Goal: Transaction & Acquisition: Purchase product/service

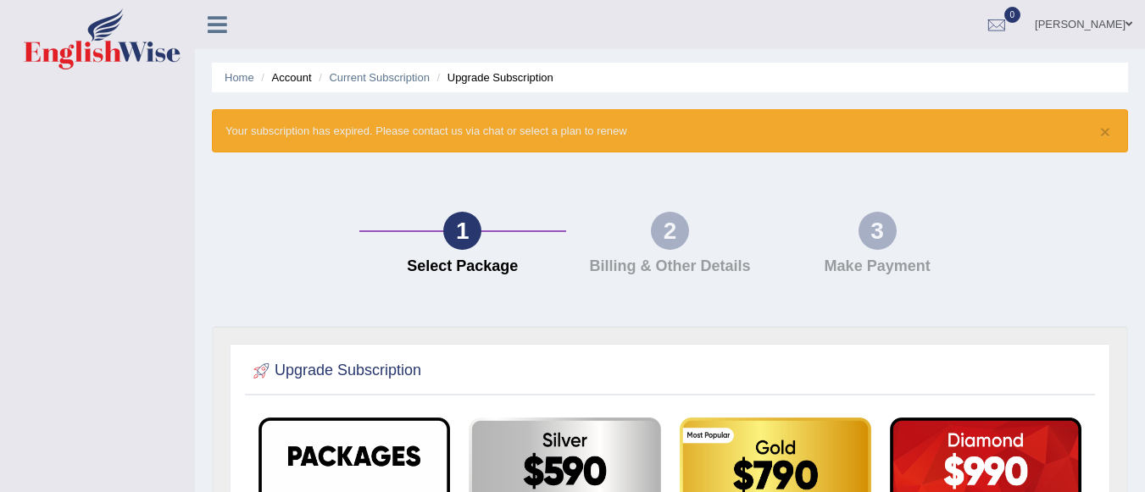
click at [1122, 19] on link "Renu" at bounding box center [1083, 22] width 123 height 44
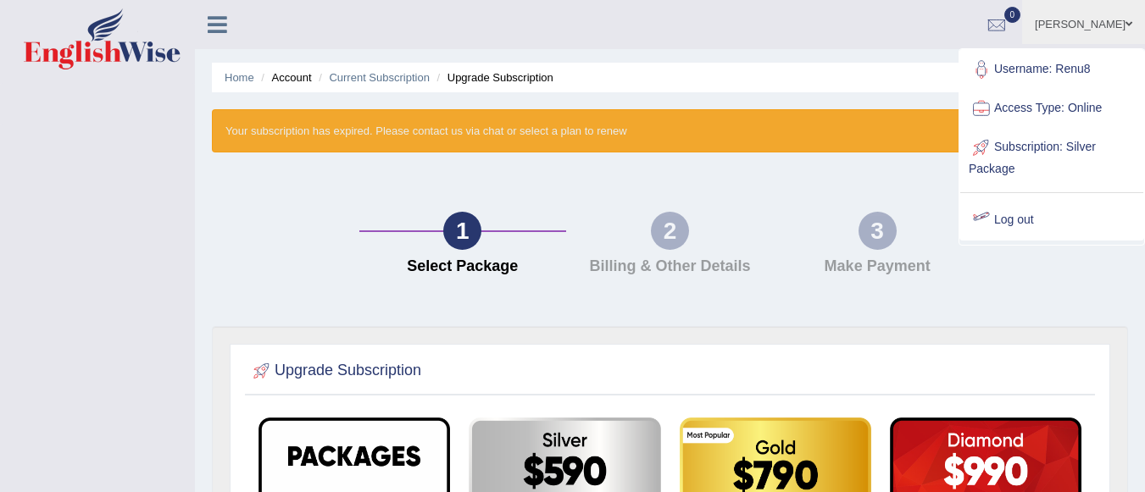
click at [1007, 214] on link "Log out" at bounding box center [1051, 220] width 183 height 39
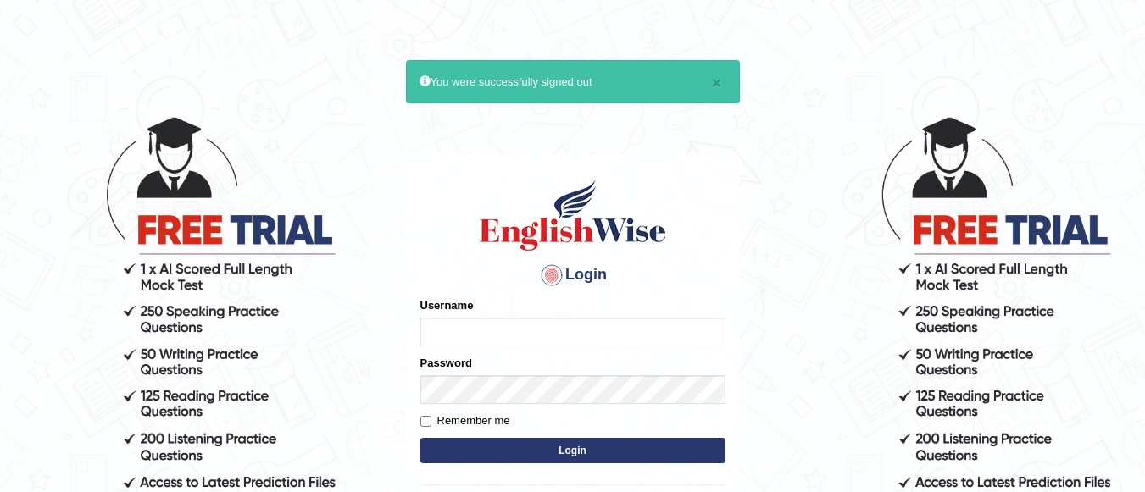
type input "Renu8"
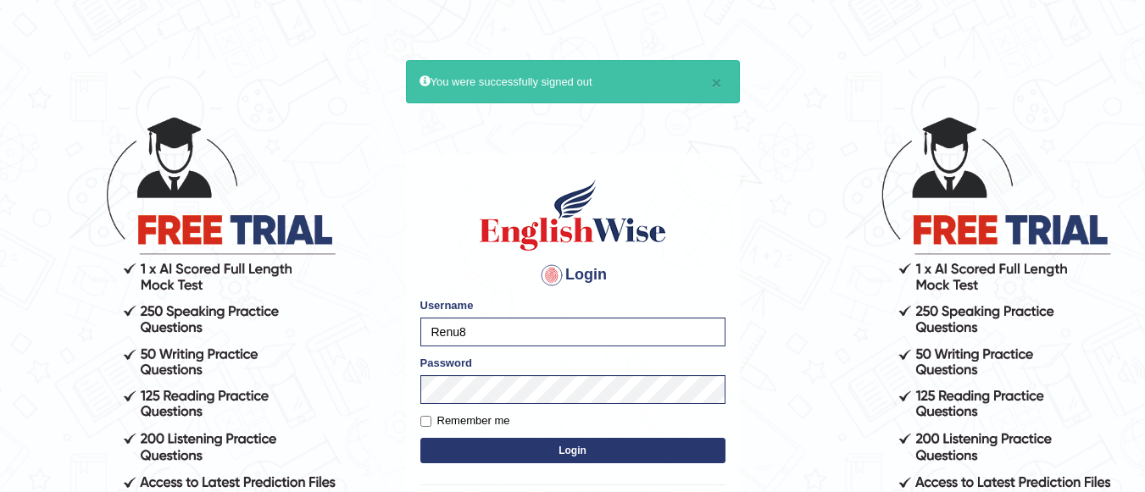
click at [703, 75] on div "× You were successfully signed out" at bounding box center [573, 81] width 334 height 43
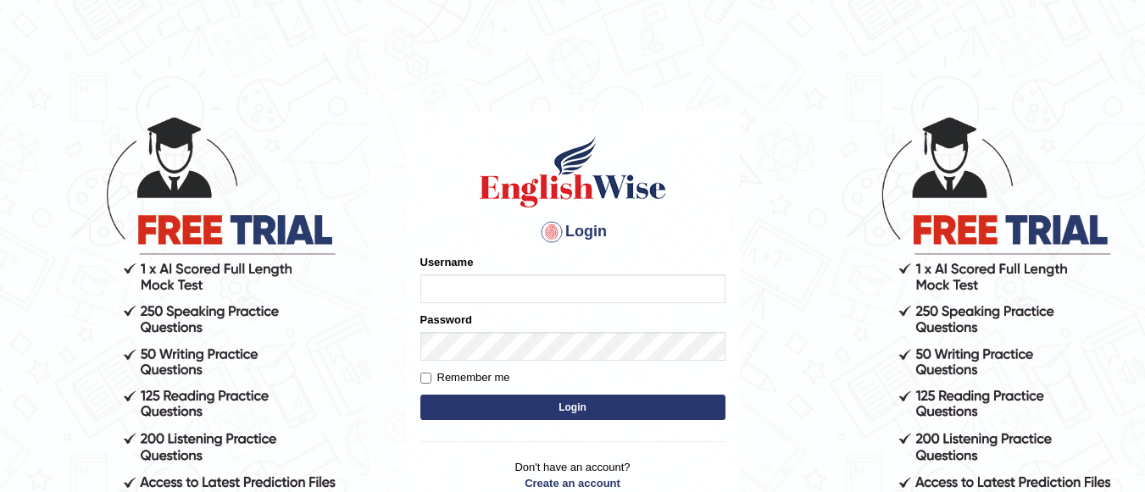
type input "Renu8"
click at [442, 403] on button "Login" at bounding box center [572, 407] width 305 height 25
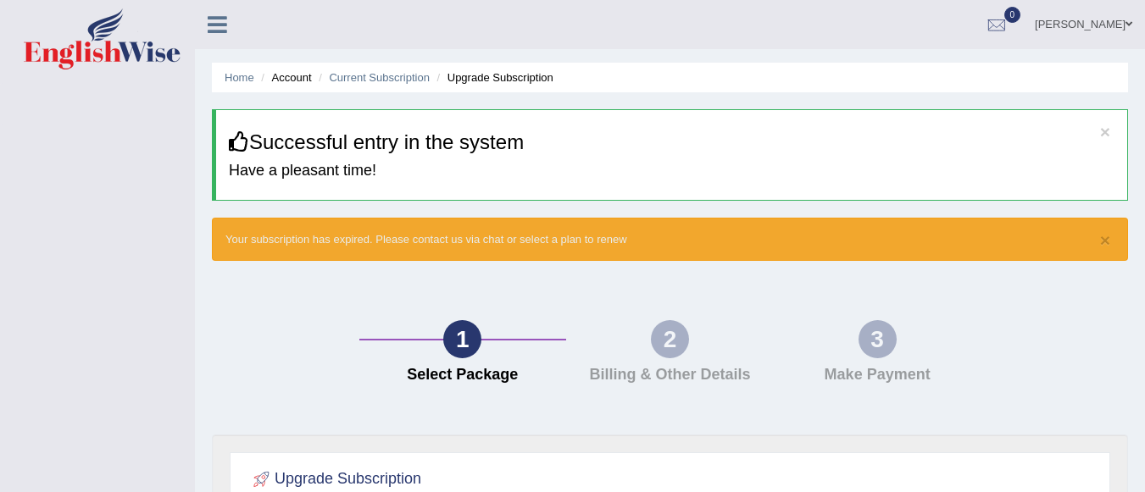
click at [296, 80] on li "Account" at bounding box center [284, 77] width 54 height 16
click at [215, 25] on icon at bounding box center [217, 25] width 19 height 22
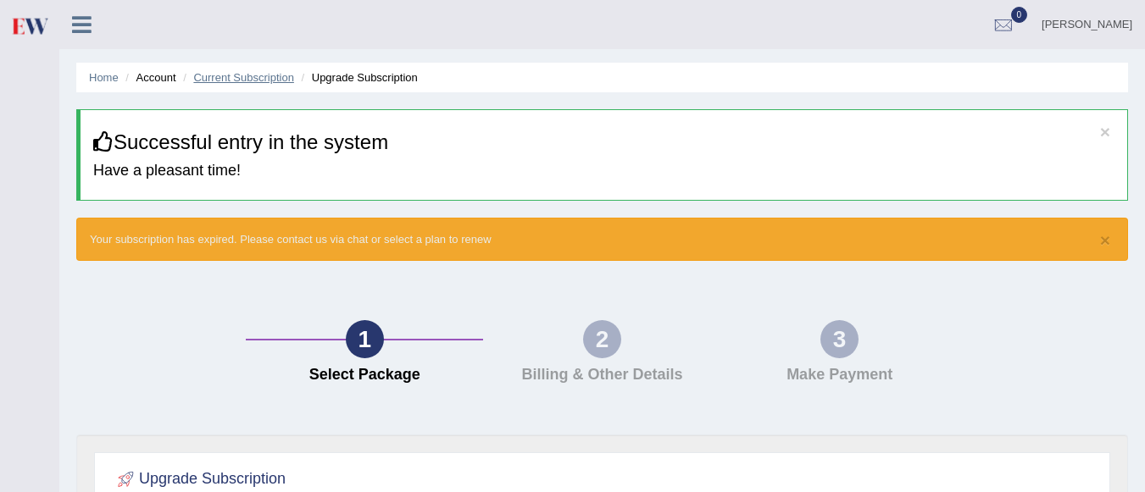
click at [218, 76] on link "Current Subscription" at bounding box center [243, 77] width 101 height 13
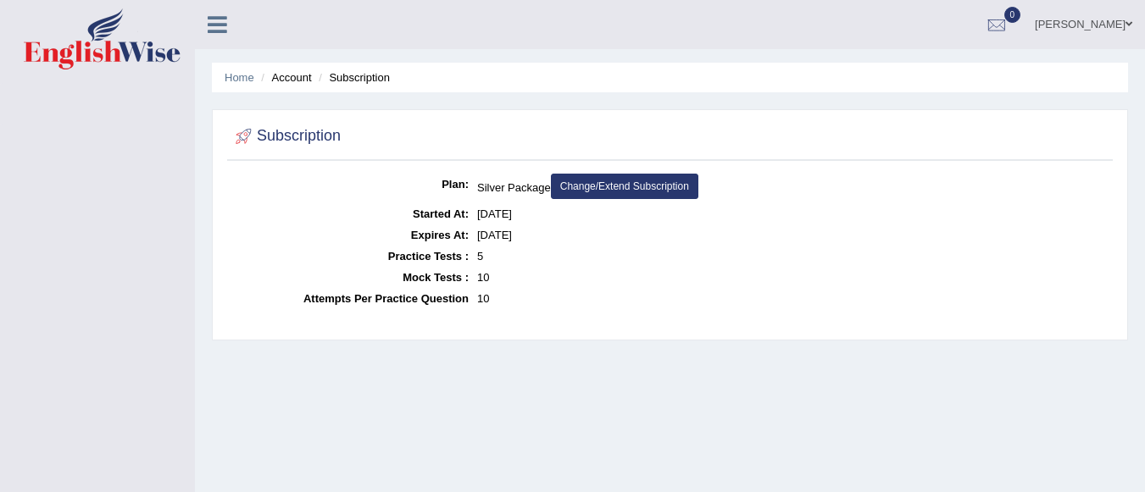
click at [623, 179] on link "Change/Extend Subscription" at bounding box center [624, 186] width 147 height 25
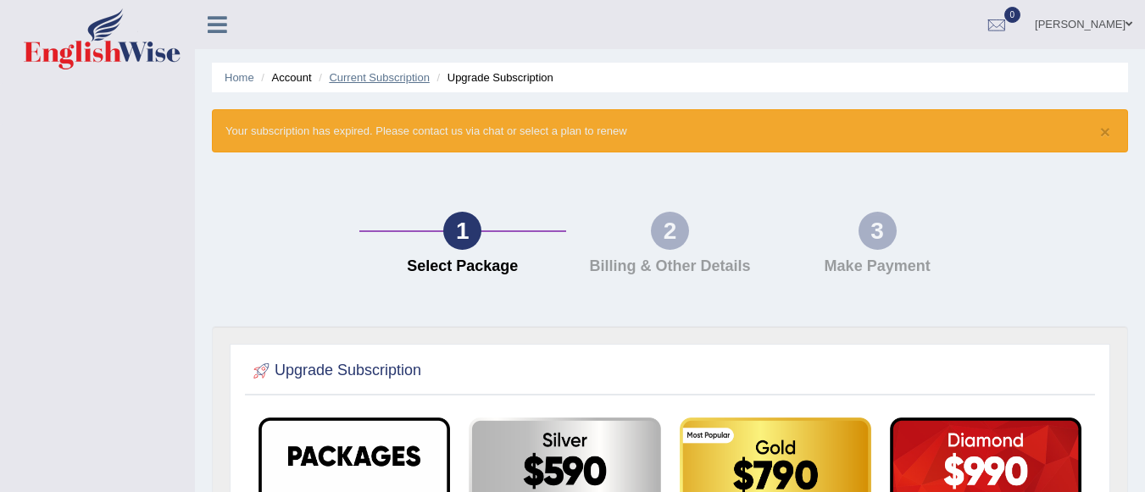
click at [382, 76] on link "Current Subscription" at bounding box center [379, 77] width 101 height 13
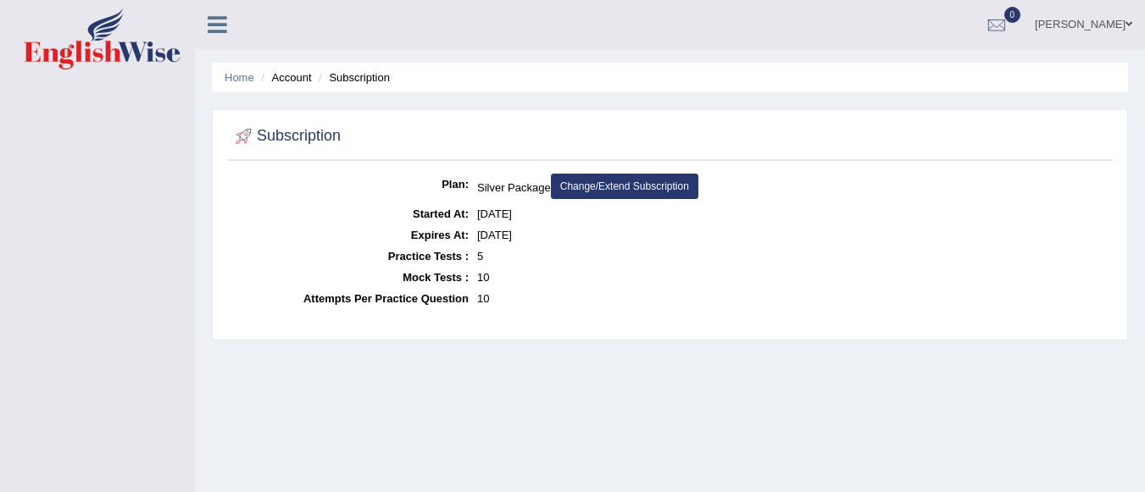
click at [302, 78] on li "Account" at bounding box center [284, 77] width 54 height 16
click at [241, 78] on link "Home" at bounding box center [240, 77] width 30 height 13
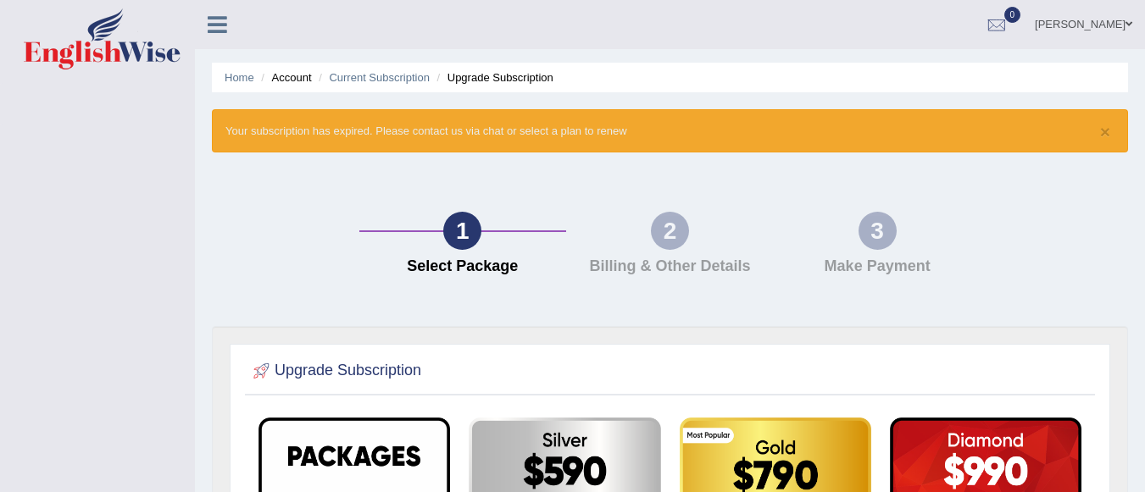
click at [220, 24] on icon at bounding box center [217, 25] width 19 height 22
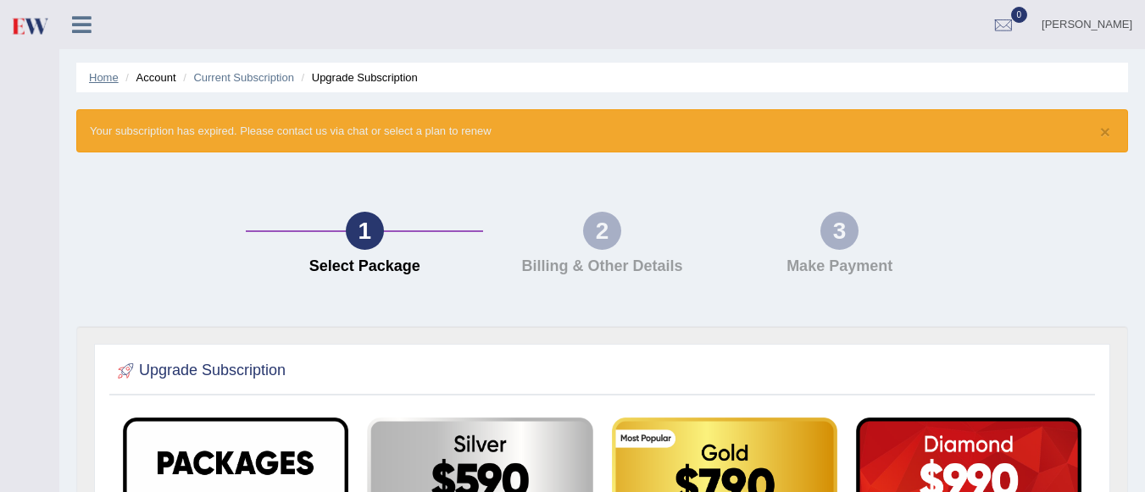
click at [105, 79] on link "Home" at bounding box center [104, 77] width 30 height 13
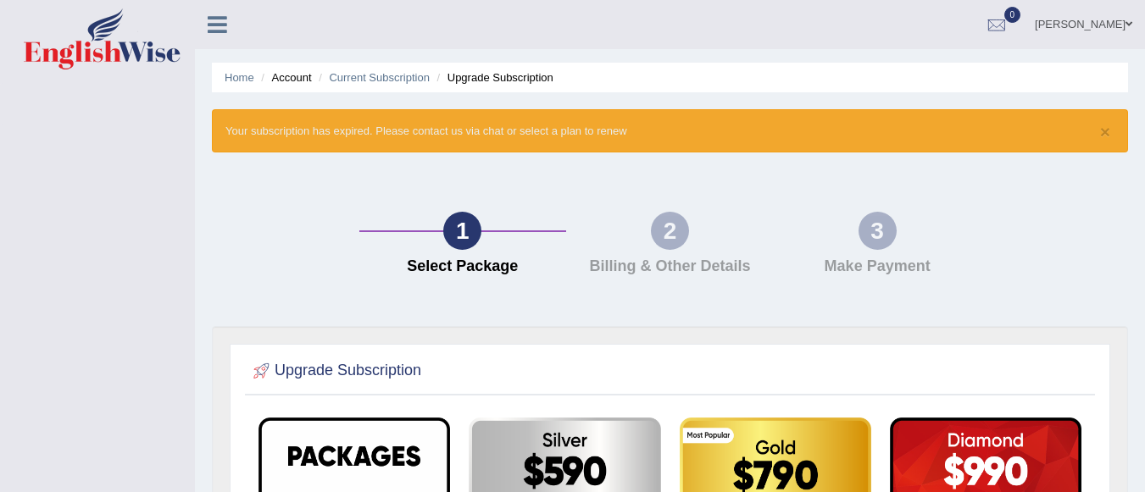
click at [295, 77] on li "Account" at bounding box center [284, 77] width 54 height 16
click at [282, 81] on li "Account" at bounding box center [284, 77] width 54 height 16
click at [296, 80] on li "Account" at bounding box center [284, 77] width 54 height 16
click at [1126, 20] on span at bounding box center [1128, 24] width 7 height 11
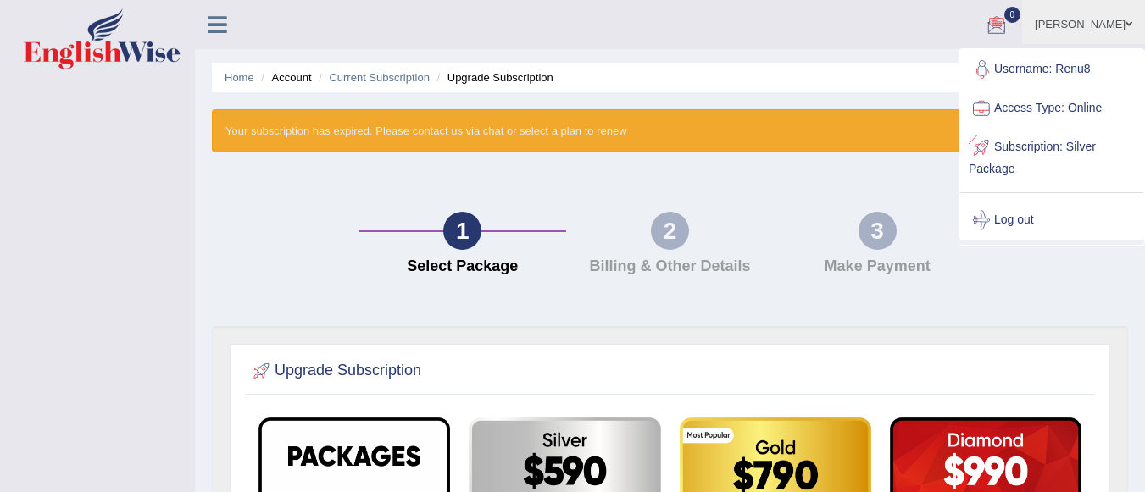
click at [1046, 147] on link "Subscription: Silver Package" at bounding box center [1051, 156] width 183 height 57
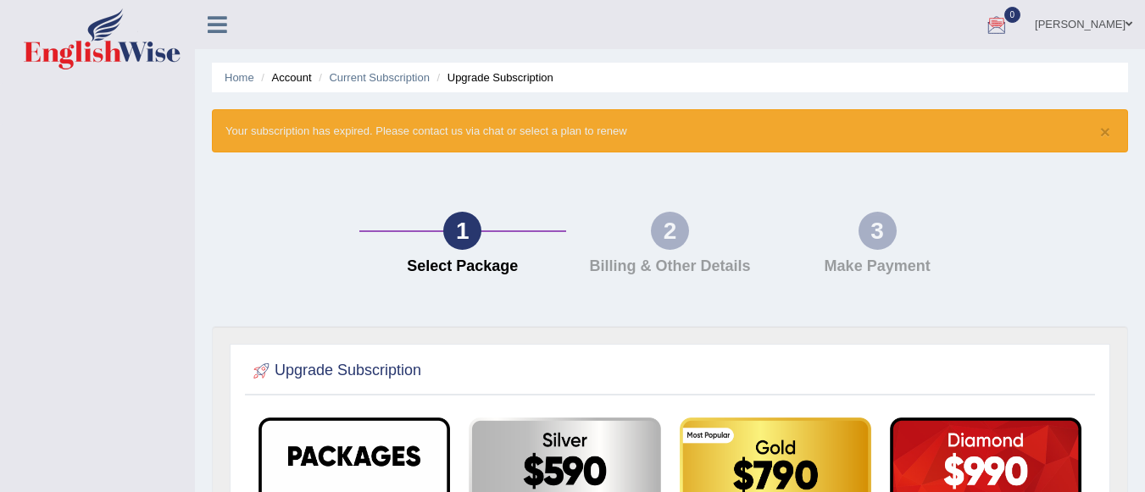
click at [387, 375] on h2 "Upgrade Subscription" at bounding box center [335, 370] width 172 height 25
click at [505, 75] on li "Upgrade Subscription" at bounding box center [493, 77] width 120 height 16
click at [293, 79] on li "Account" at bounding box center [284, 77] width 54 height 16
click at [212, 22] on icon at bounding box center [217, 25] width 19 height 22
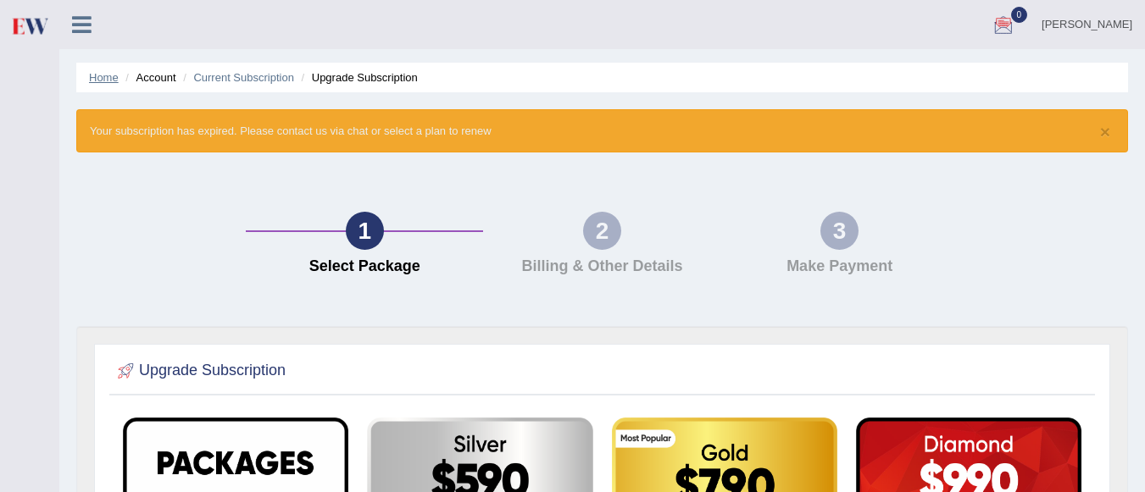
click at [101, 78] on link "Home" at bounding box center [104, 77] width 30 height 13
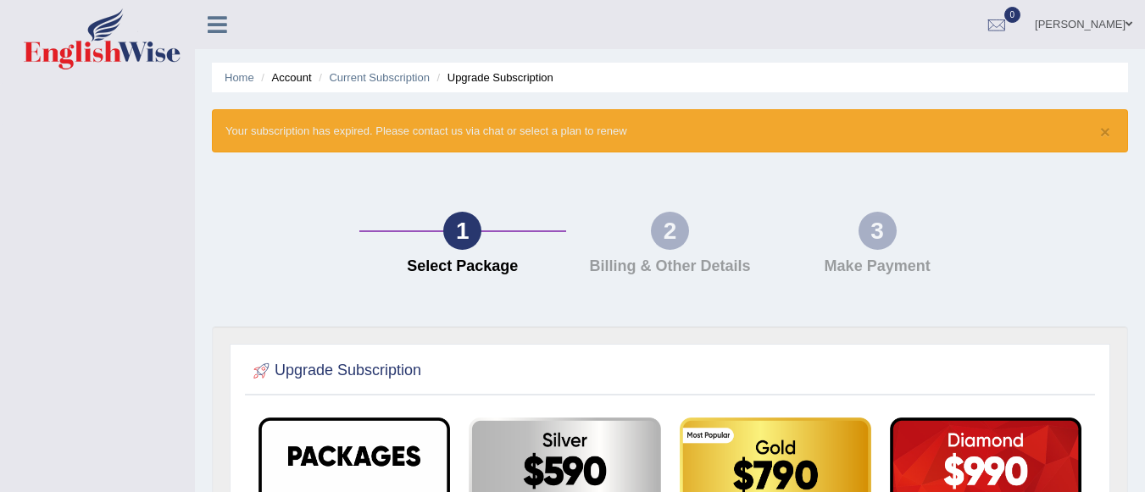
click at [296, 78] on li "Account" at bounding box center [284, 77] width 54 height 16
click at [216, 19] on icon at bounding box center [217, 25] width 19 height 22
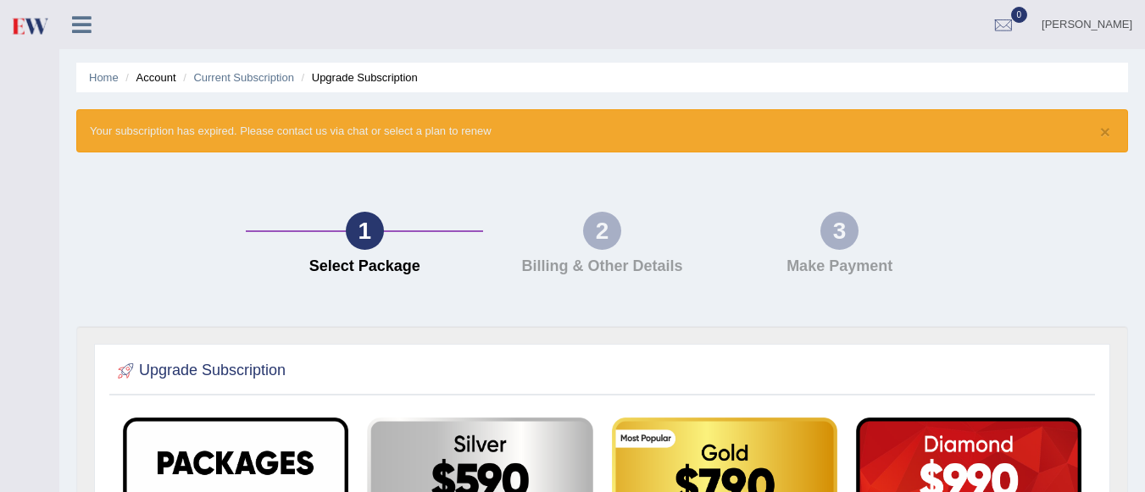
click at [362, 77] on li "Upgrade Subscription" at bounding box center [357, 77] width 120 height 16
click at [260, 80] on link "Current Subscription" at bounding box center [243, 77] width 101 height 13
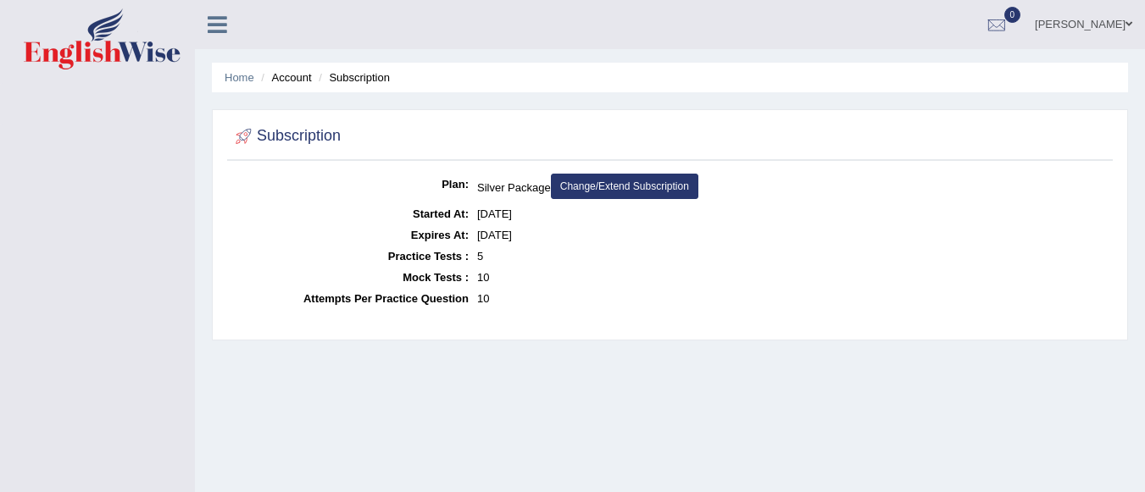
click at [481, 258] on dd "5" at bounding box center [792, 256] width 631 height 21
click at [640, 179] on link "Change/Extend Subscription" at bounding box center [624, 186] width 147 height 25
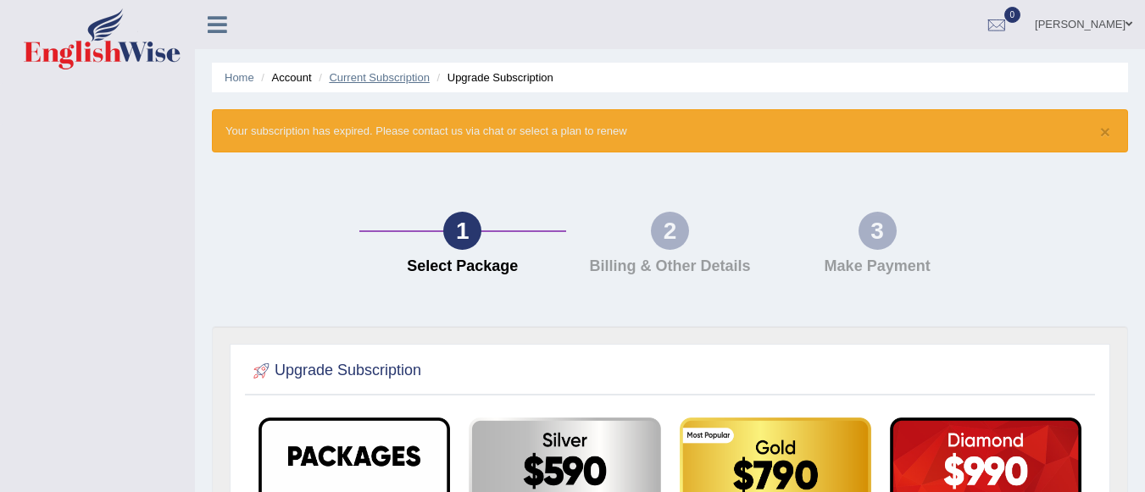
click at [396, 77] on link "Current Subscription" at bounding box center [379, 77] width 101 height 13
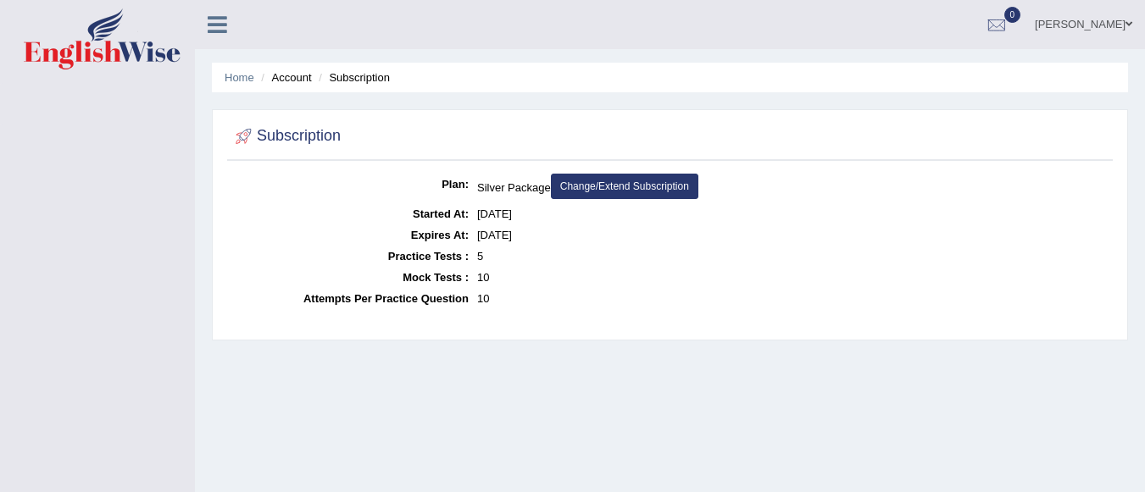
click at [361, 79] on li "Subscription" at bounding box center [351, 77] width 75 height 16
click at [293, 82] on li "Account" at bounding box center [284, 77] width 54 height 16
click at [243, 80] on link "Home" at bounding box center [240, 77] width 30 height 13
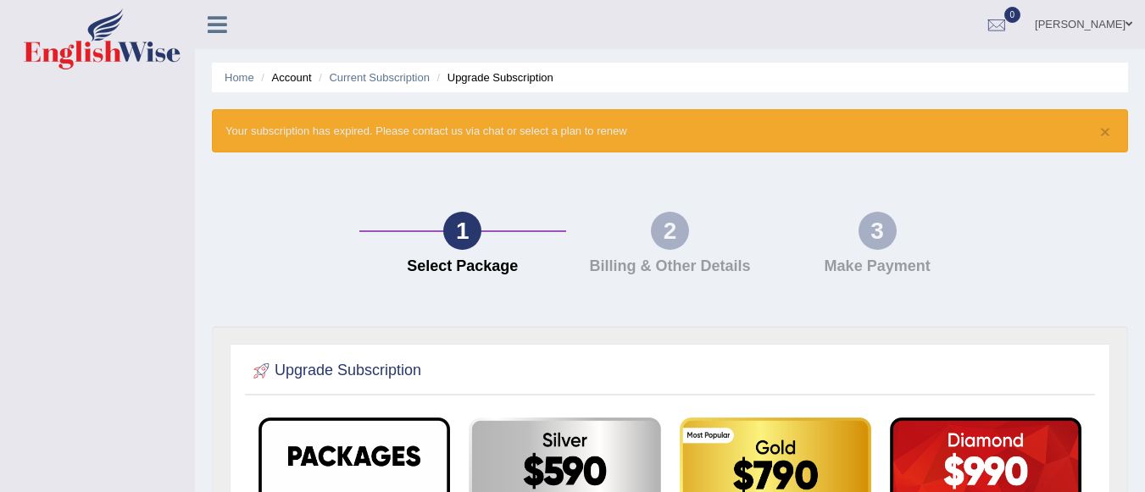
click at [219, 17] on icon at bounding box center [217, 25] width 19 height 22
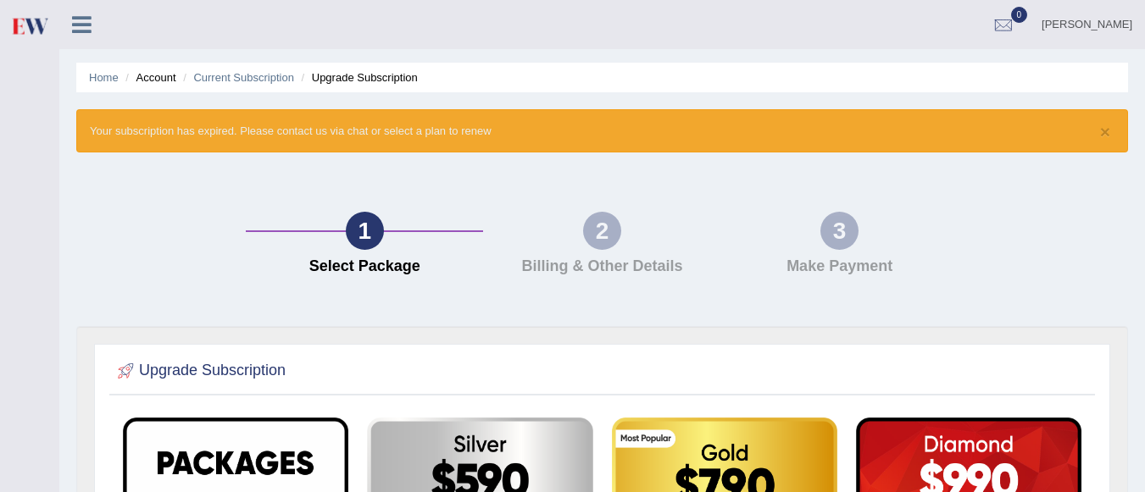
click at [158, 80] on li "Account" at bounding box center [148, 77] width 54 height 16
click at [1124, 24] on link "[PERSON_NAME]" at bounding box center [1087, 22] width 116 height 44
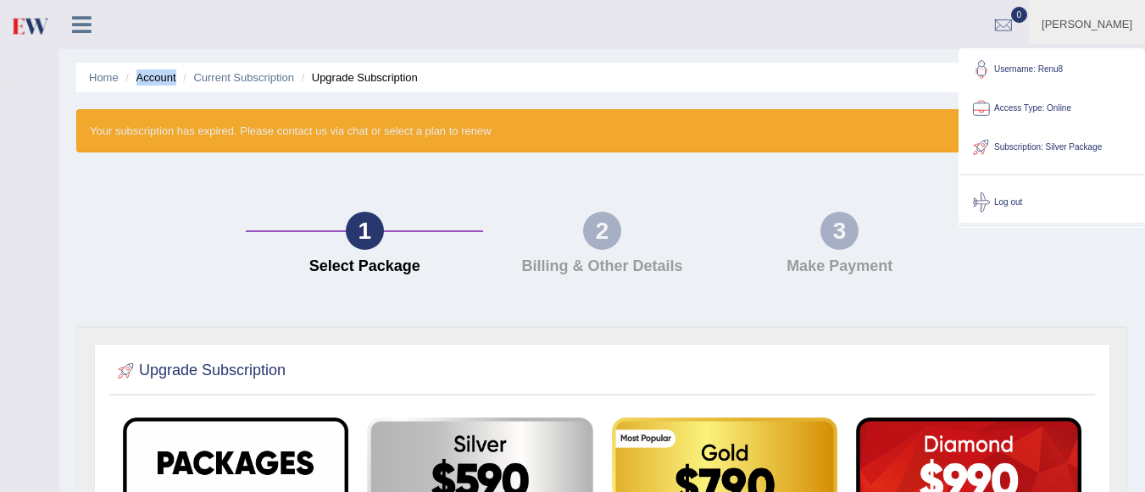
click at [1046, 105] on link "Access Type: Online" at bounding box center [1051, 108] width 183 height 39
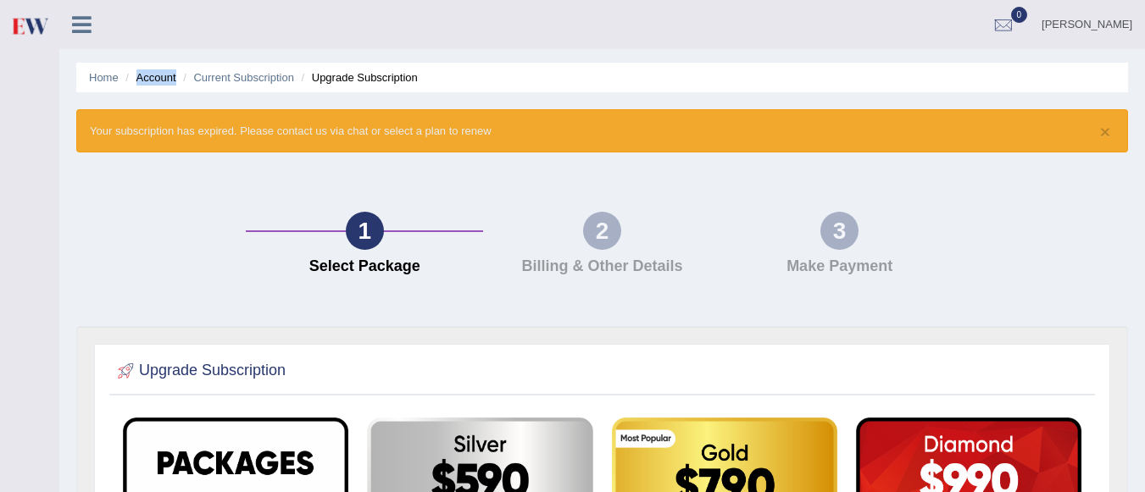
click at [1124, 21] on link "[PERSON_NAME]" at bounding box center [1087, 22] width 116 height 44
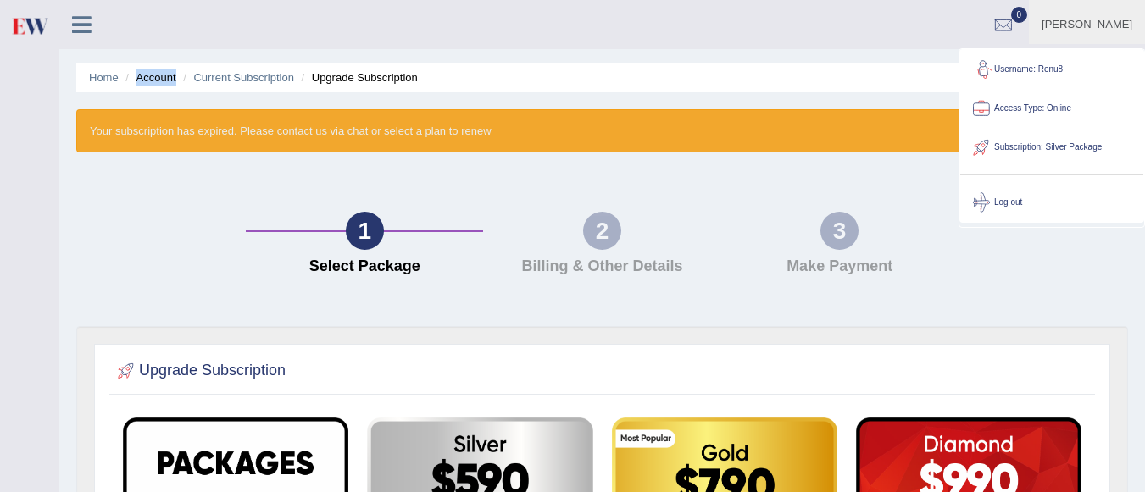
click at [1079, 148] on link "Subscription: Silver Package" at bounding box center [1051, 147] width 183 height 39
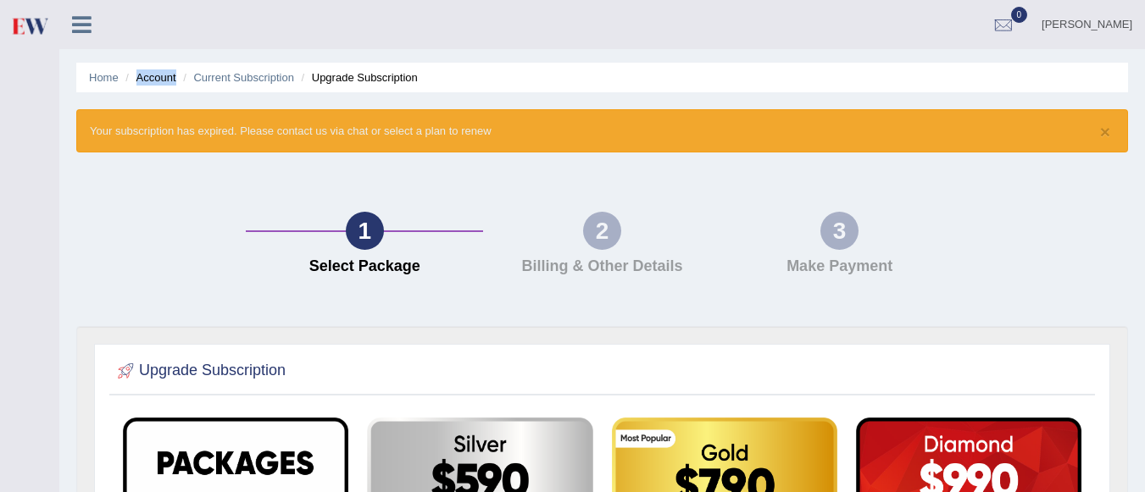
click at [1115, 19] on link "Renu" at bounding box center [1087, 22] width 116 height 44
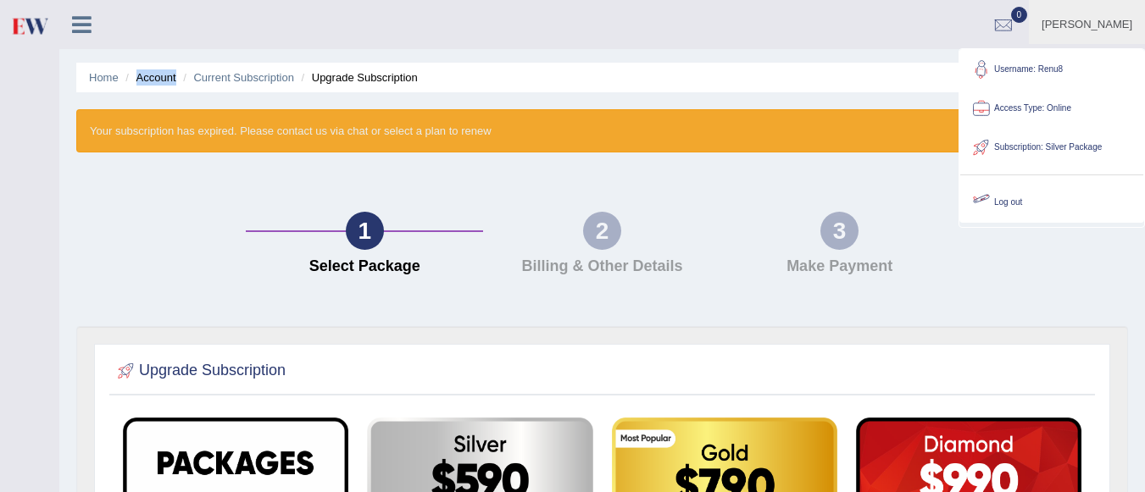
click at [1016, 203] on link "Log out" at bounding box center [1051, 202] width 183 height 39
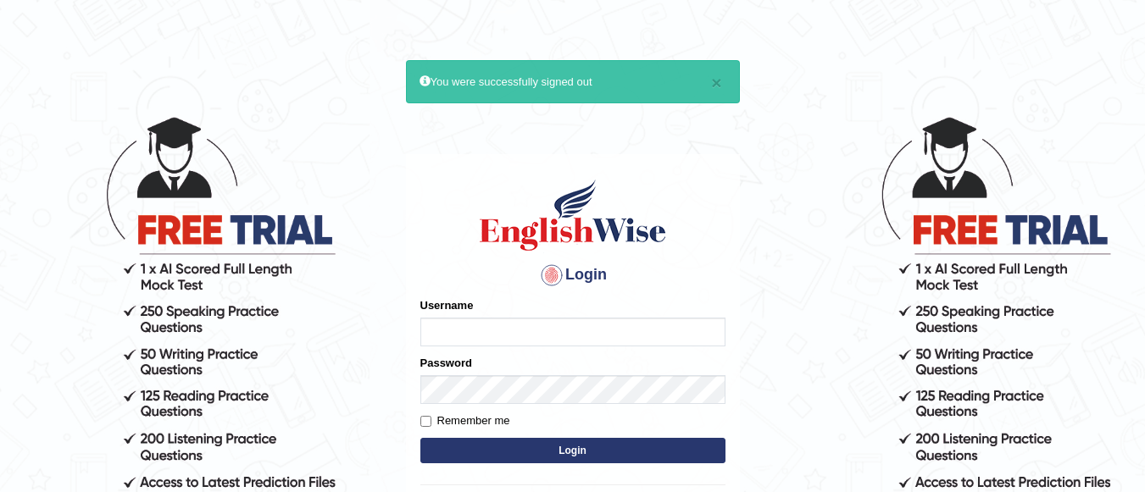
type input "Renu8"
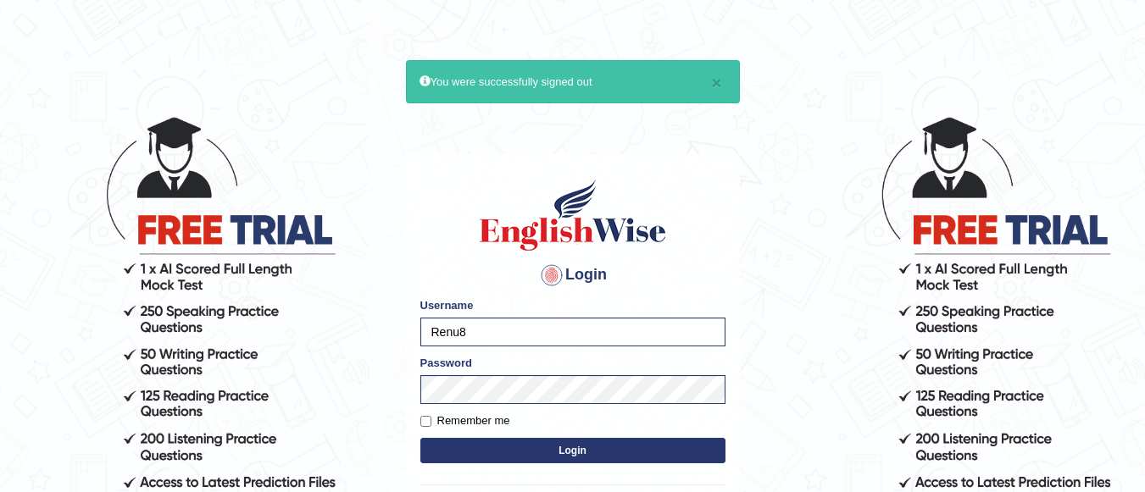
scroll to position [180, 0]
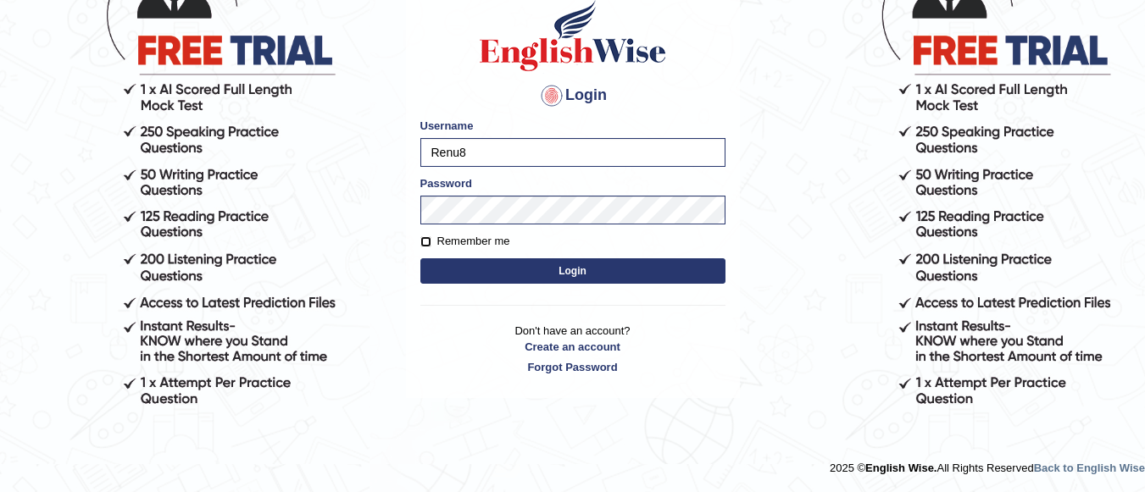
click at [425, 241] on input "Remember me" at bounding box center [425, 241] width 11 height 11
checkbox input "true"
click at [503, 264] on button "Login" at bounding box center [572, 270] width 305 height 25
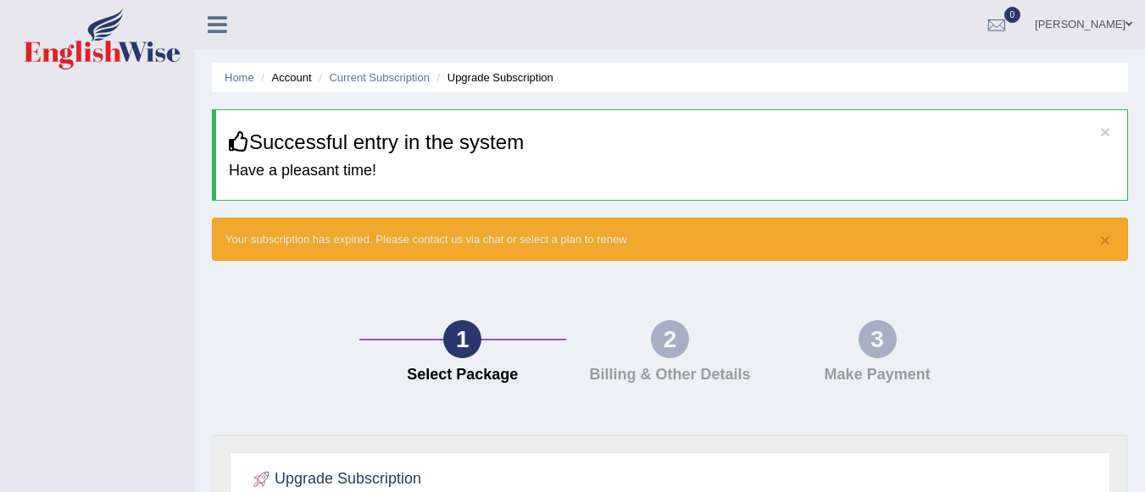
click at [213, 26] on icon at bounding box center [217, 25] width 19 height 22
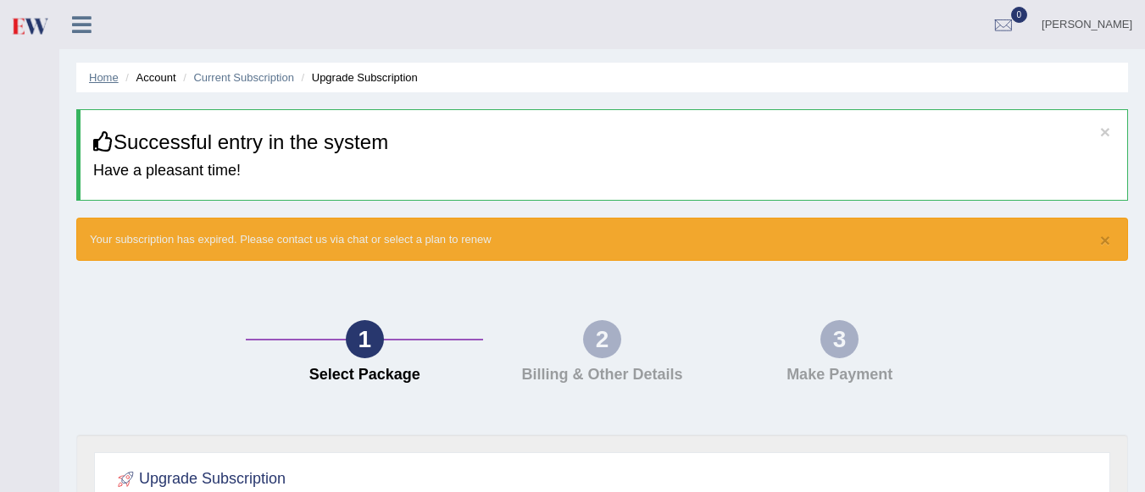
click at [107, 80] on link "Home" at bounding box center [104, 77] width 30 height 13
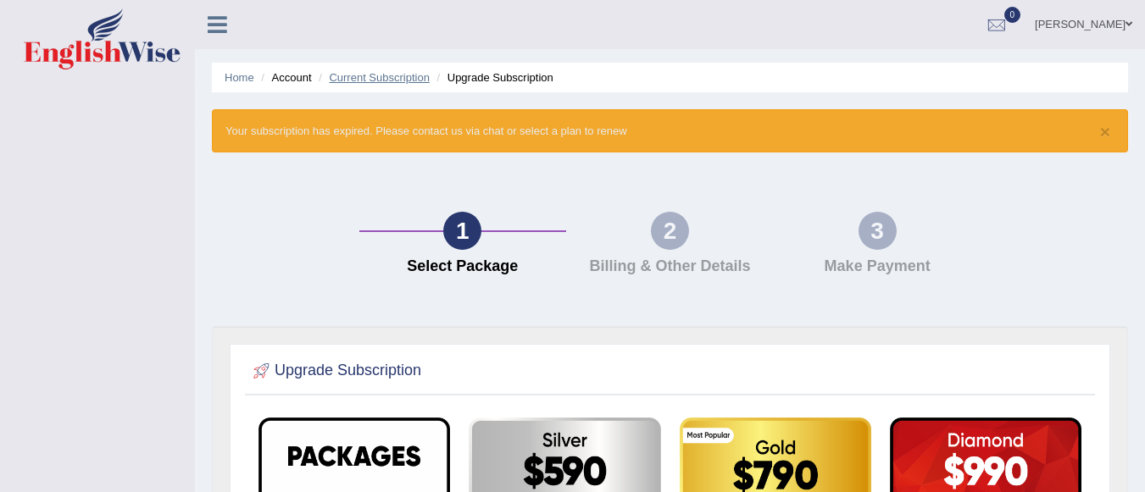
click at [402, 75] on link "Current Subscription" at bounding box center [379, 77] width 101 height 13
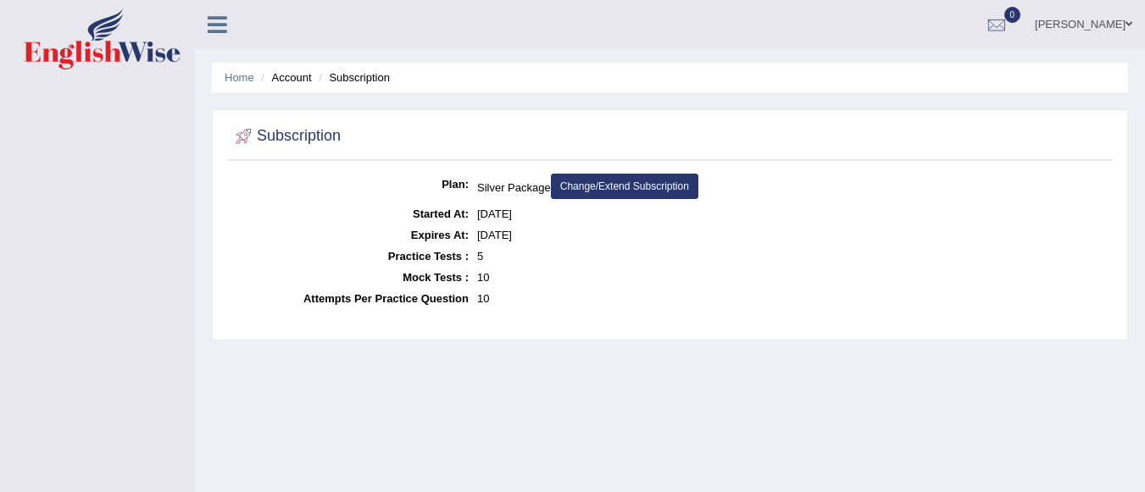
click at [365, 77] on li "Subscription" at bounding box center [351, 77] width 75 height 16
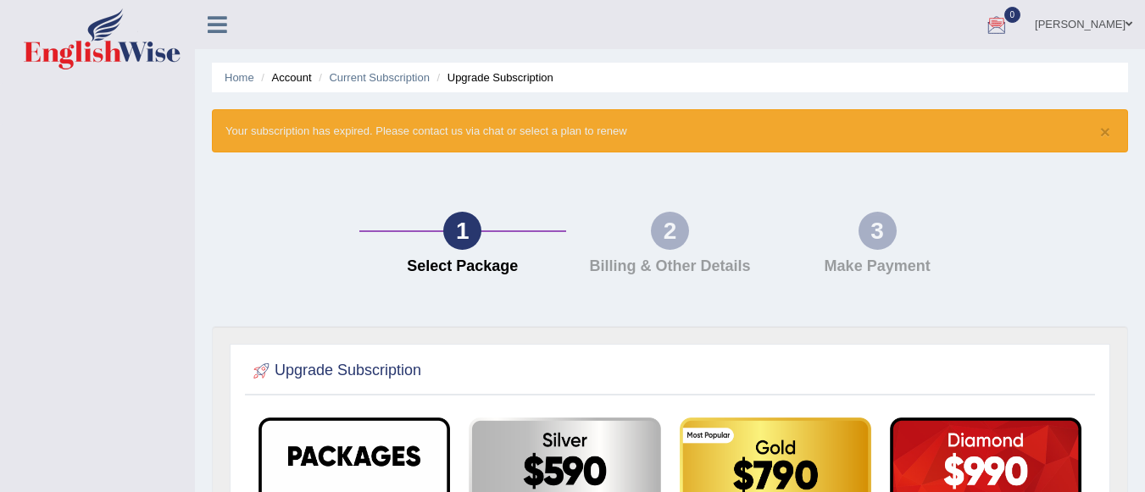
click at [1009, 15] on div at bounding box center [996, 25] width 25 height 25
click at [938, 71] on icon at bounding box center [934, 70] width 7 height 13
click at [1124, 24] on link "[PERSON_NAME]" at bounding box center [1083, 22] width 123 height 44
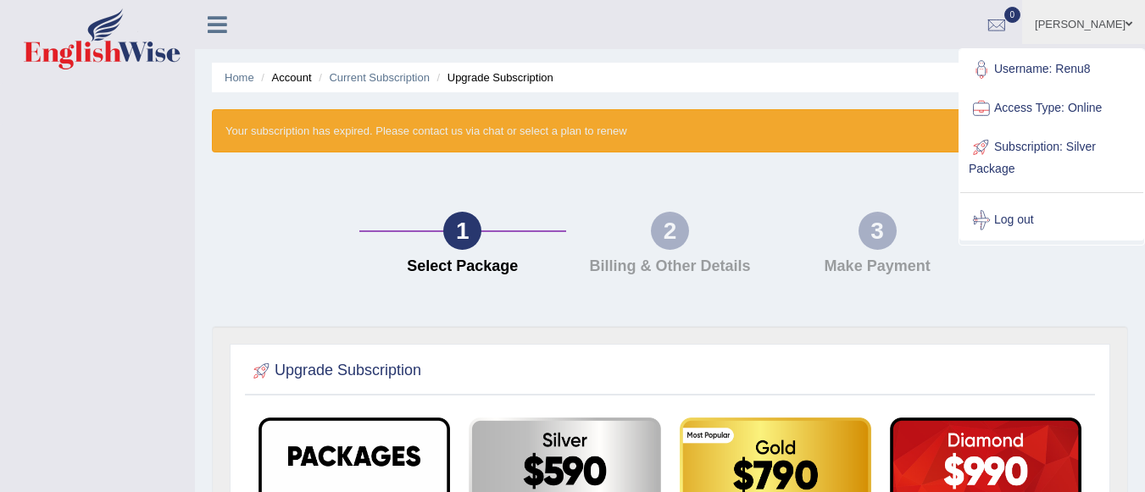
click at [1021, 217] on link "Log out" at bounding box center [1051, 220] width 183 height 39
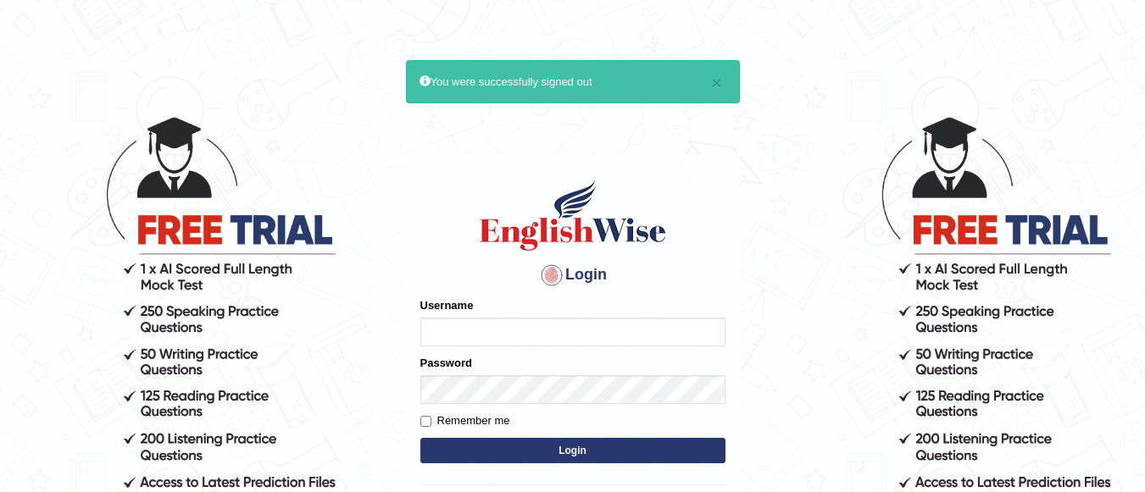
type input "Renu8"
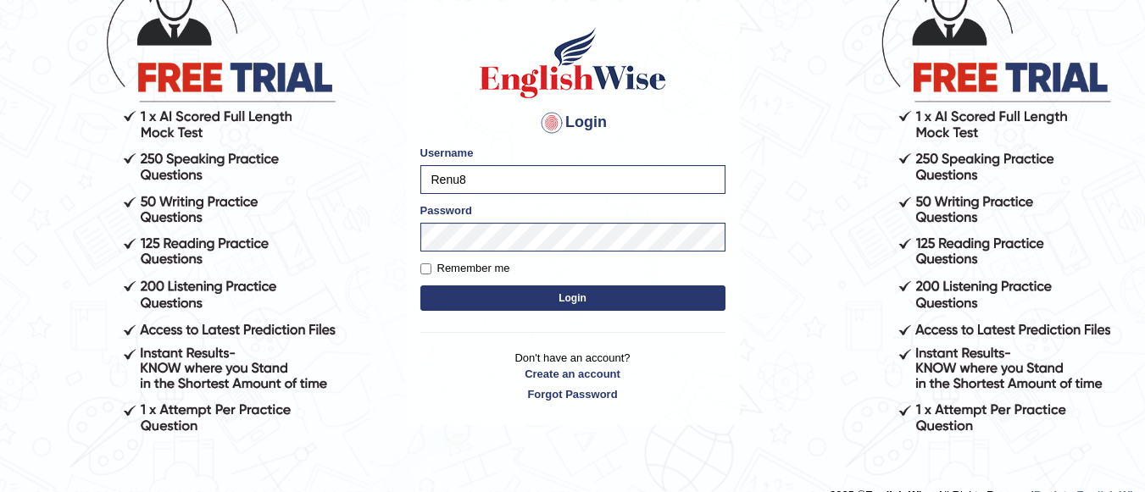
scroll to position [180, 0]
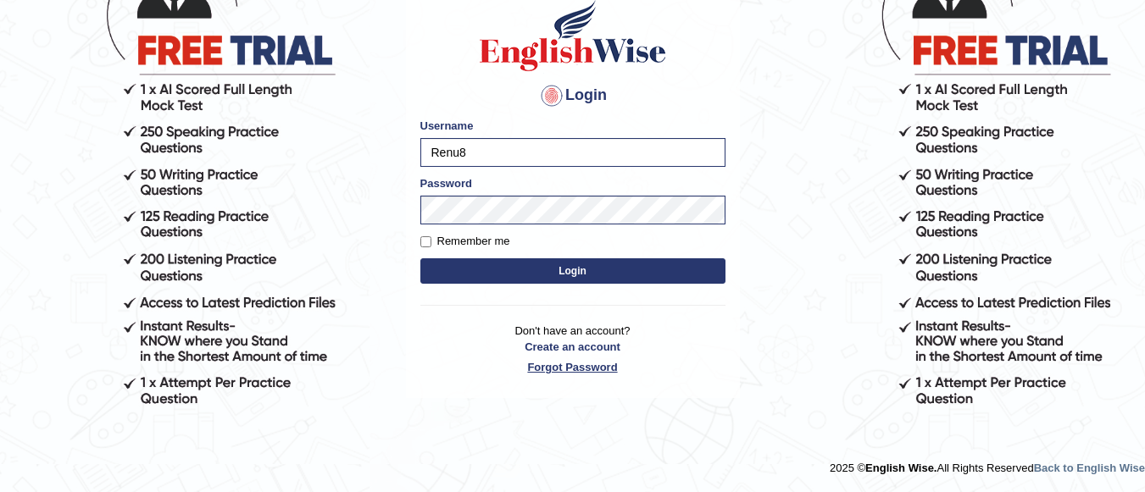
click at [588, 367] on link "Forgot Password" at bounding box center [572, 367] width 305 height 16
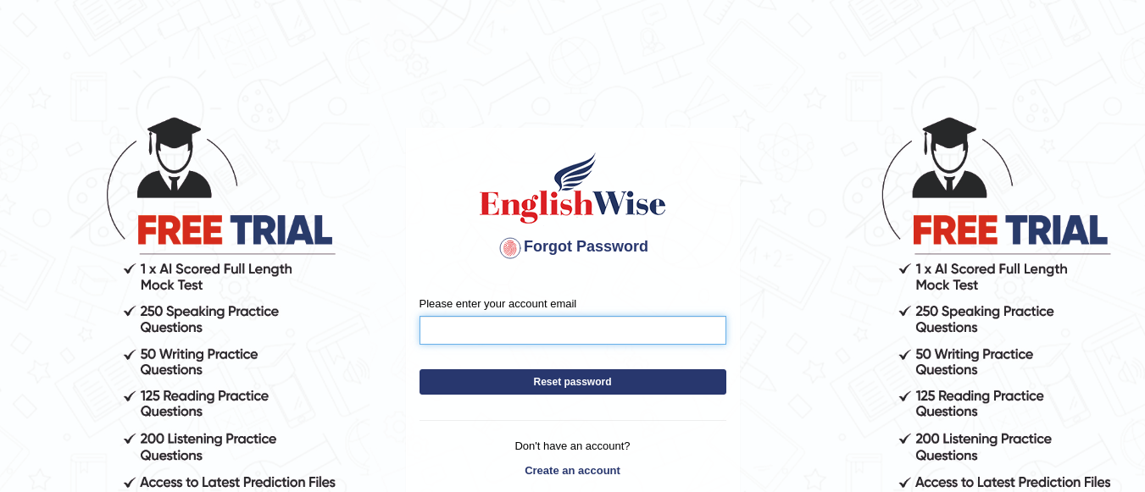
click at [582, 325] on input "Please enter your account email" at bounding box center [572, 330] width 307 height 29
type input "rayeeraynu@gmail.com"
click at [567, 387] on button "Reset password" at bounding box center [572, 381] width 307 height 25
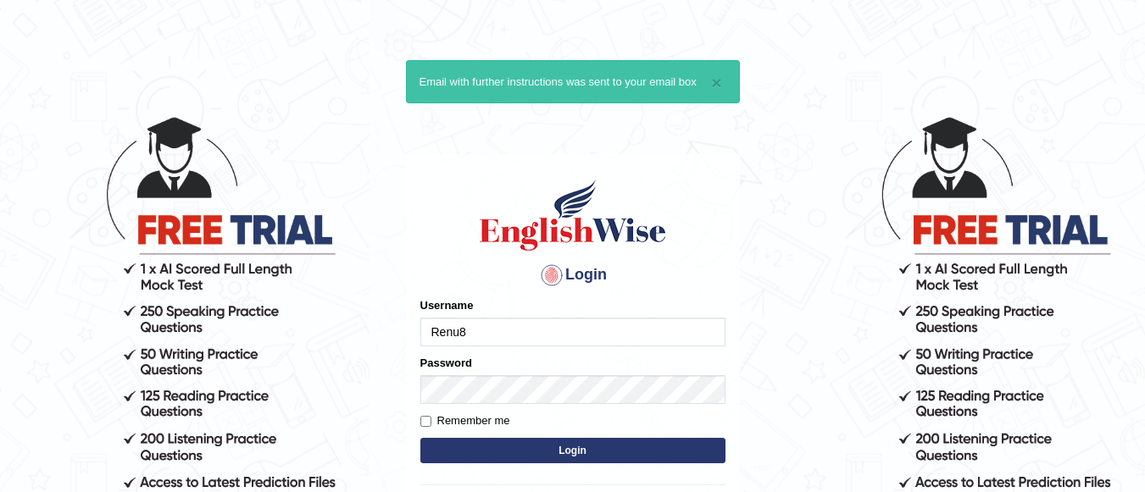
click at [492, 330] on input "Renu8" at bounding box center [572, 332] width 305 height 29
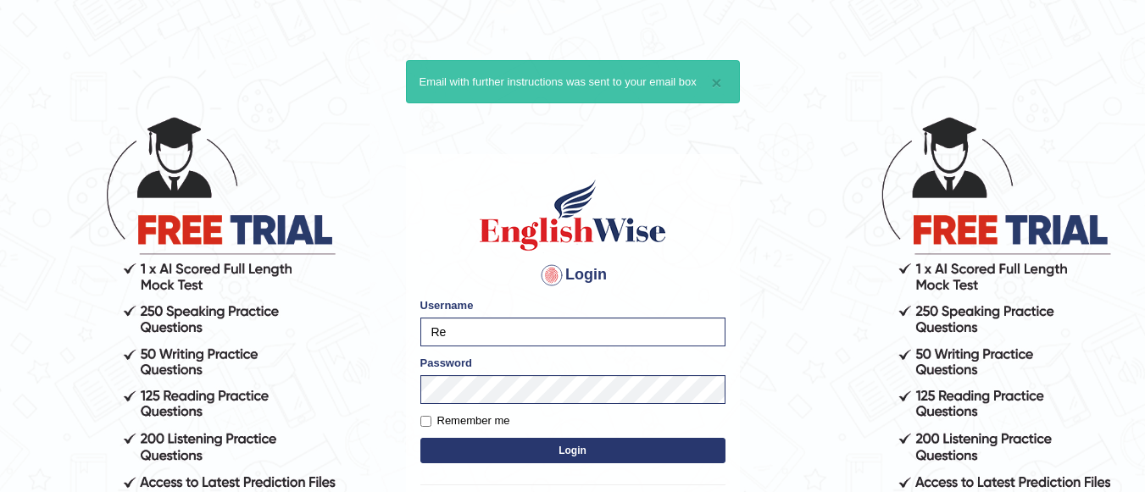
type input "R"
type input "Renu8"
click at [423, 426] on input "Remember me" at bounding box center [425, 421] width 11 height 11
checkbox input "true"
click at [506, 447] on button "Login" at bounding box center [572, 450] width 305 height 25
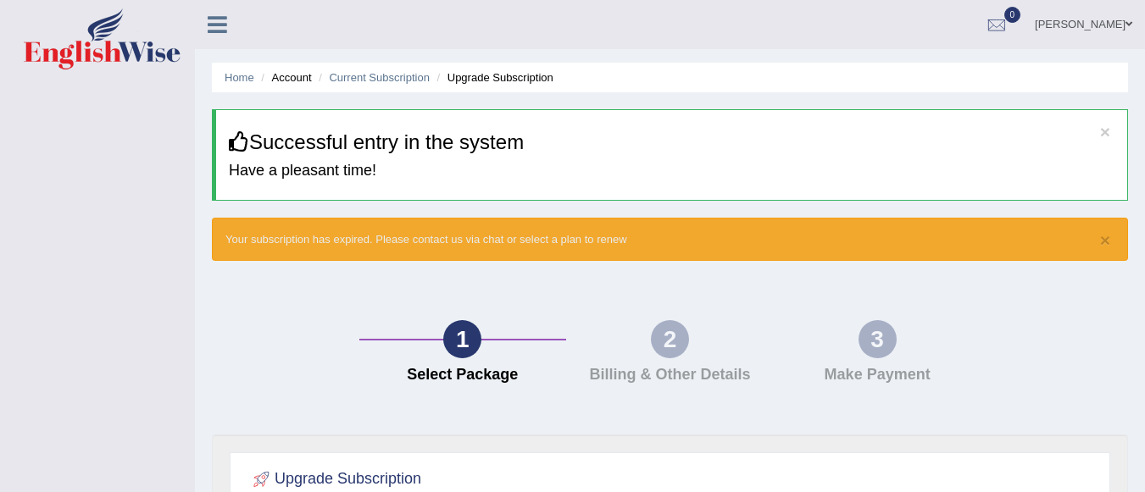
click at [291, 78] on li "Account" at bounding box center [284, 77] width 54 height 16
click at [217, 29] on icon at bounding box center [217, 25] width 19 height 22
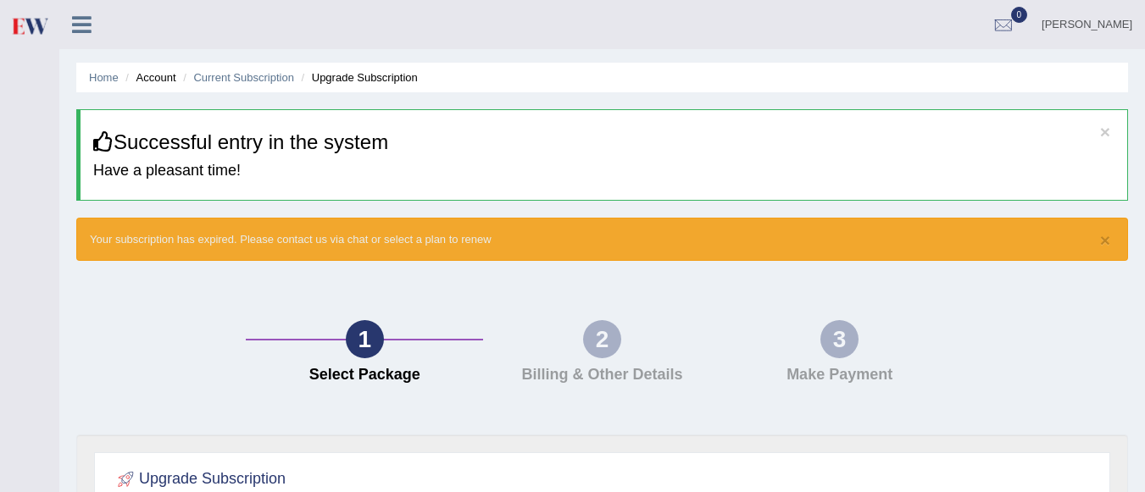
click at [363, 78] on li "Upgrade Subscription" at bounding box center [357, 77] width 120 height 16
click at [263, 80] on link "Current Subscription" at bounding box center [243, 77] width 101 height 13
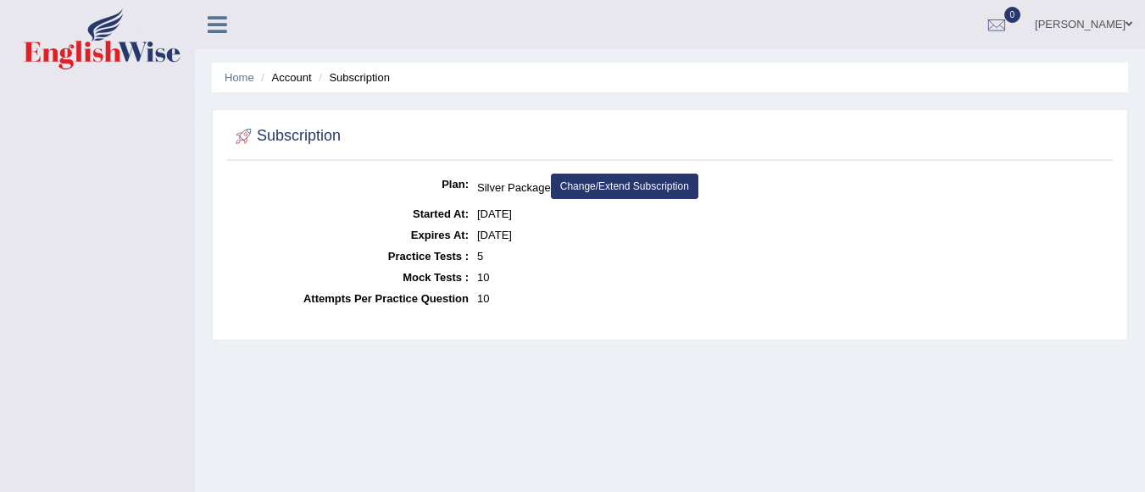
click at [638, 185] on link "Change/Extend Subscription" at bounding box center [624, 186] width 147 height 25
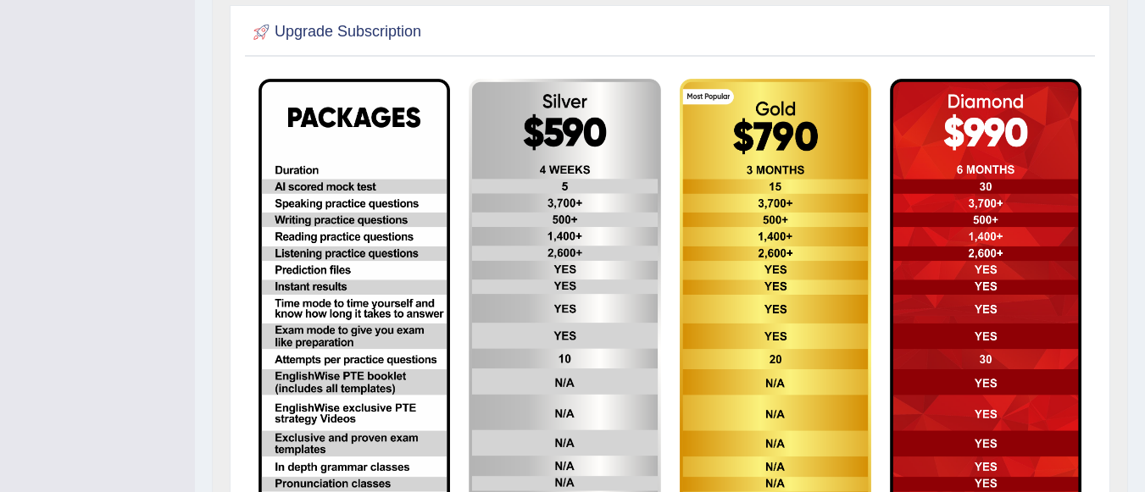
scroll to position [373, 0]
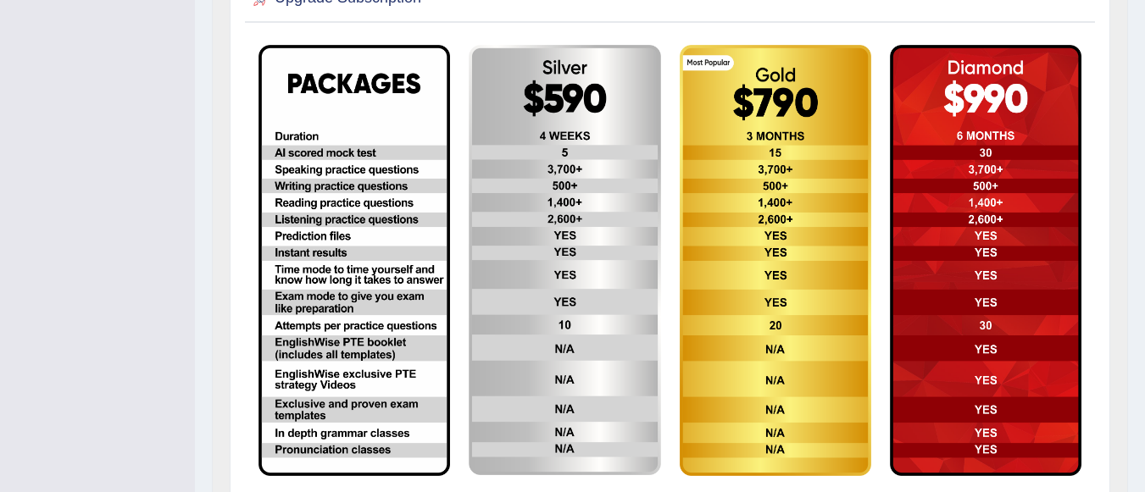
click at [593, 215] on img at bounding box center [564, 260] width 191 height 430
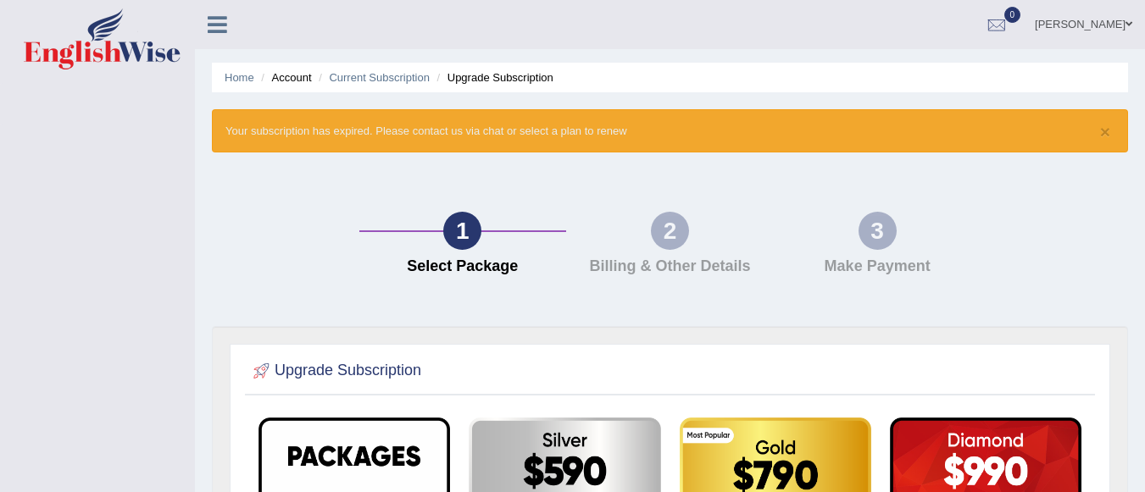
click at [223, 42] on div "Renu Toggle navigation Username: Renu8 Access Type: Online Subscription: Silver…" at bounding box center [670, 24] width 950 height 49
click at [251, 82] on link "Home" at bounding box center [240, 77] width 30 height 13
click at [308, 80] on li "Account" at bounding box center [284, 77] width 54 height 16
click at [487, 74] on li "Upgrade Subscription" at bounding box center [493, 77] width 120 height 16
click at [1112, 18] on link "[PERSON_NAME]" at bounding box center [1083, 22] width 123 height 44
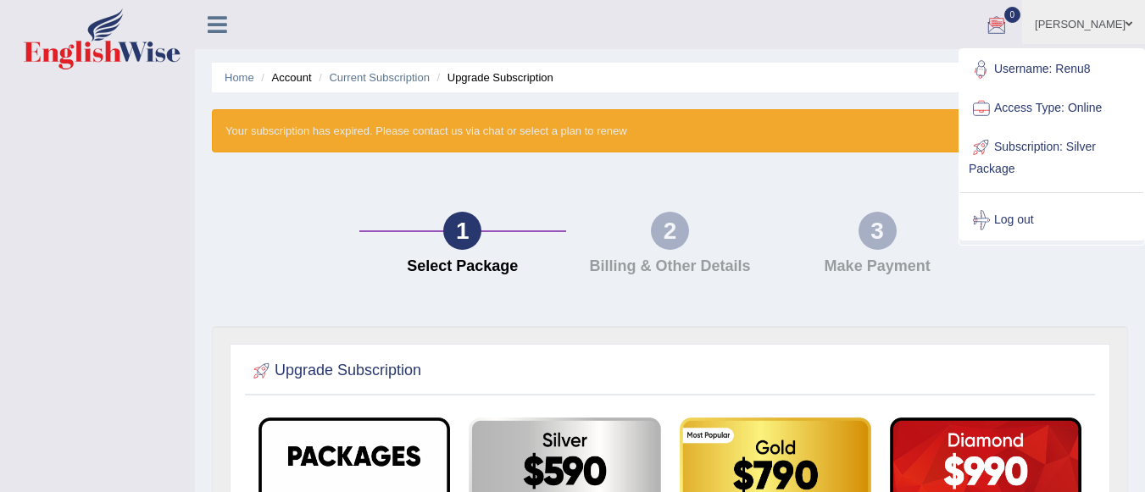
click at [1082, 108] on link "Access Type: Online" at bounding box center [1051, 108] width 183 height 39
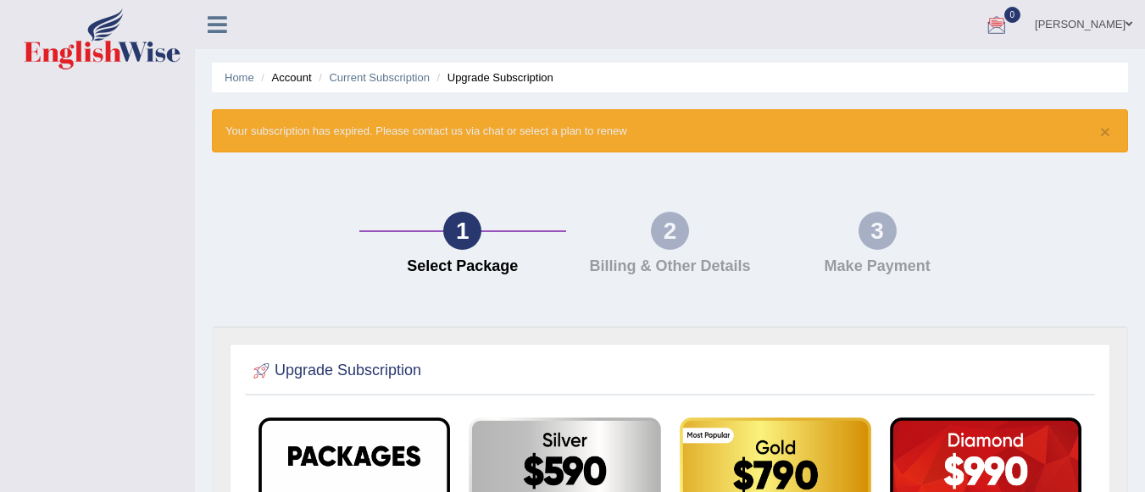
click at [1126, 20] on span at bounding box center [1128, 24] width 7 height 11
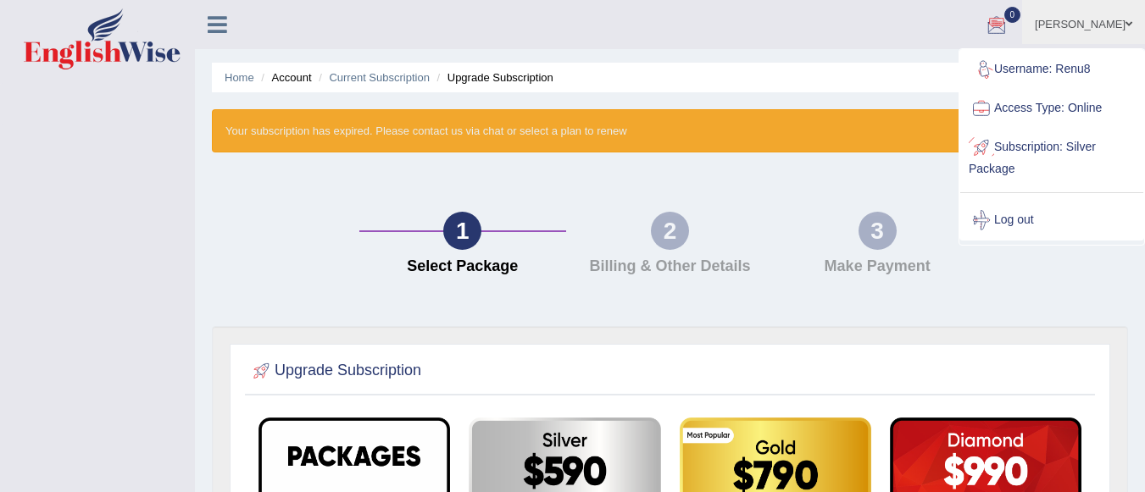
click at [1064, 143] on link "Subscription: Silver Package" at bounding box center [1051, 156] width 183 height 57
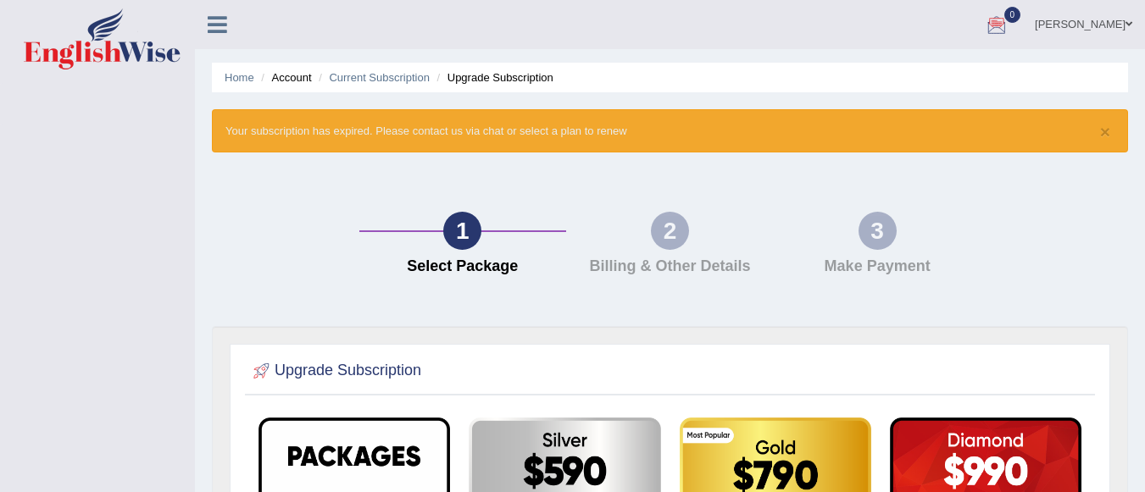
click at [1128, 20] on span at bounding box center [1128, 24] width 7 height 11
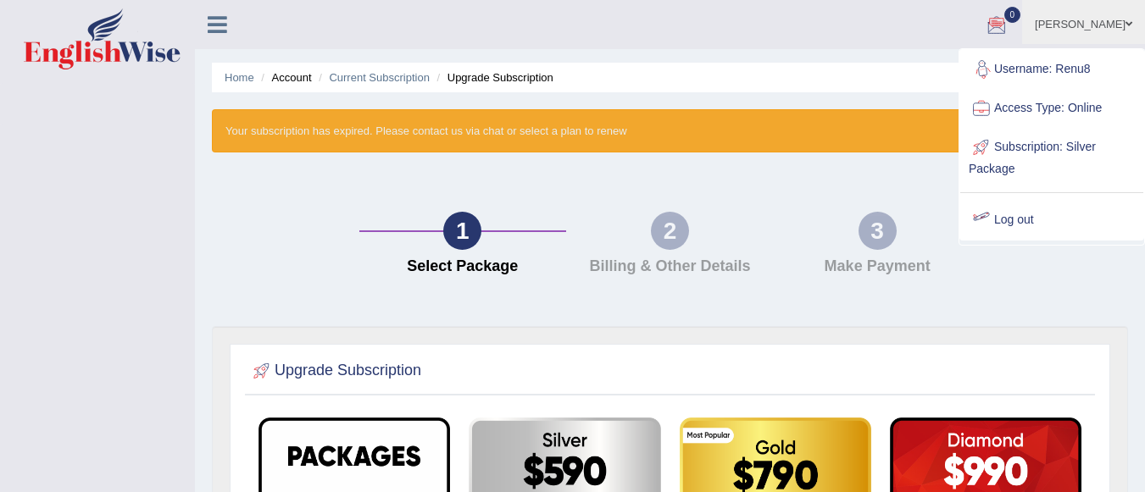
click at [1126, 19] on span at bounding box center [1128, 24] width 7 height 11
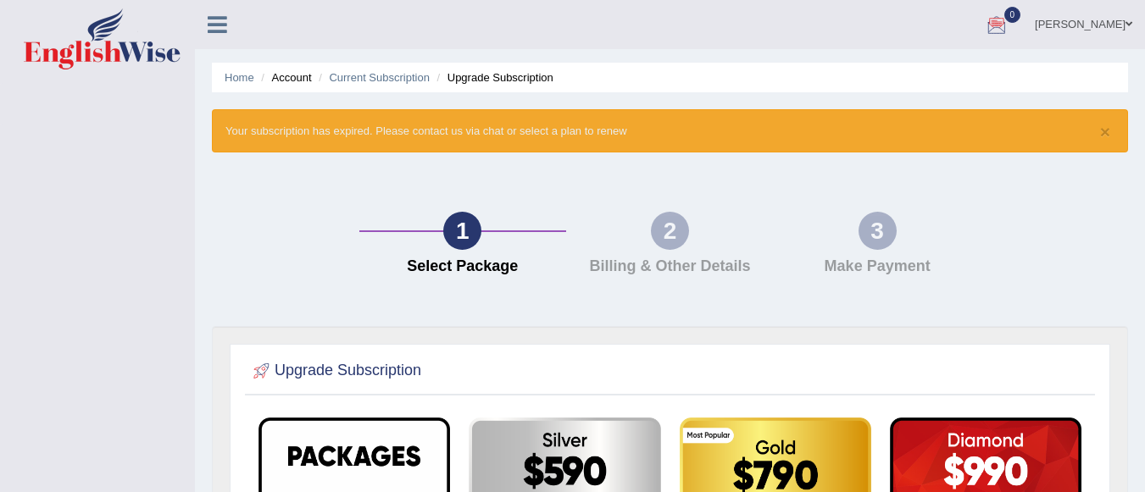
click at [297, 78] on li "Account" at bounding box center [284, 77] width 54 height 16
click at [241, 81] on link "Home" at bounding box center [240, 77] width 30 height 13
click at [371, 80] on link "Current Subscription" at bounding box center [379, 77] width 101 height 13
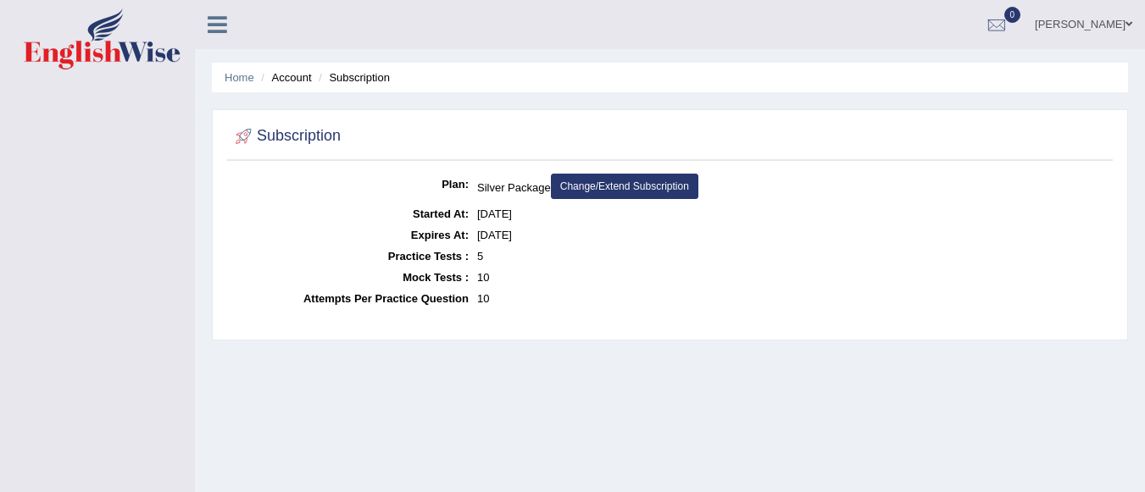
click at [1130, 21] on span at bounding box center [1128, 24] width 7 height 11
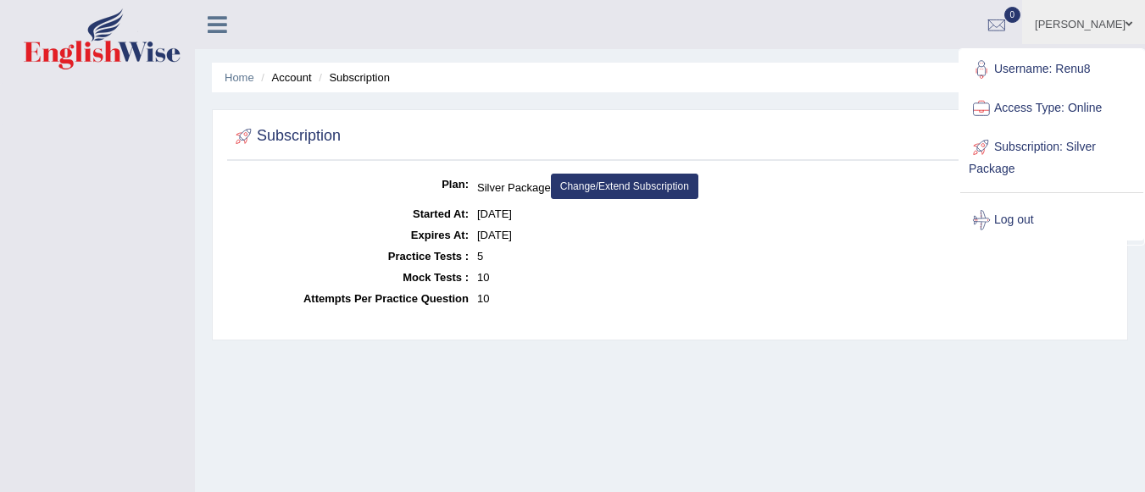
click at [1068, 70] on link "Username: Renu8" at bounding box center [1051, 69] width 183 height 39
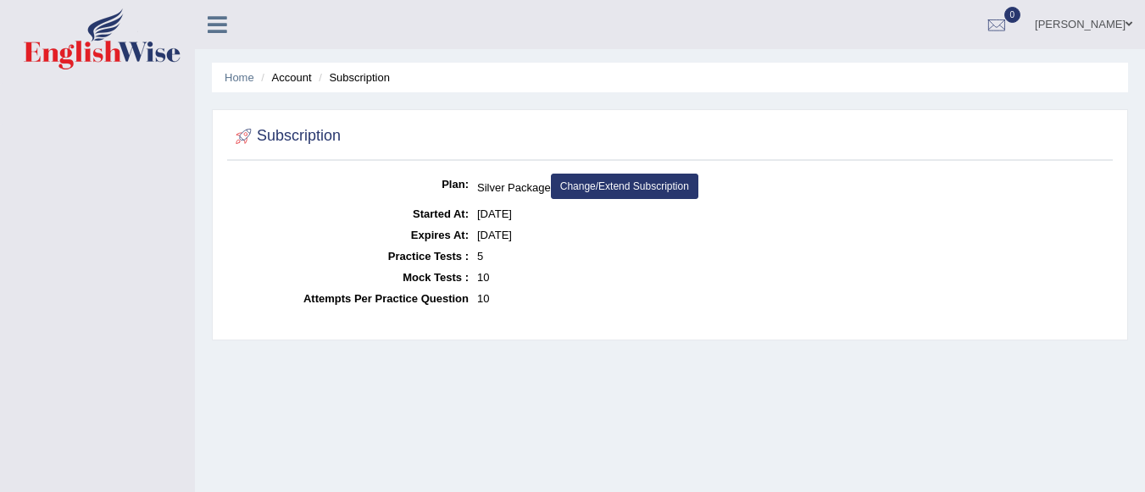
click at [355, 80] on li "Subscription" at bounding box center [351, 77] width 75 height 16
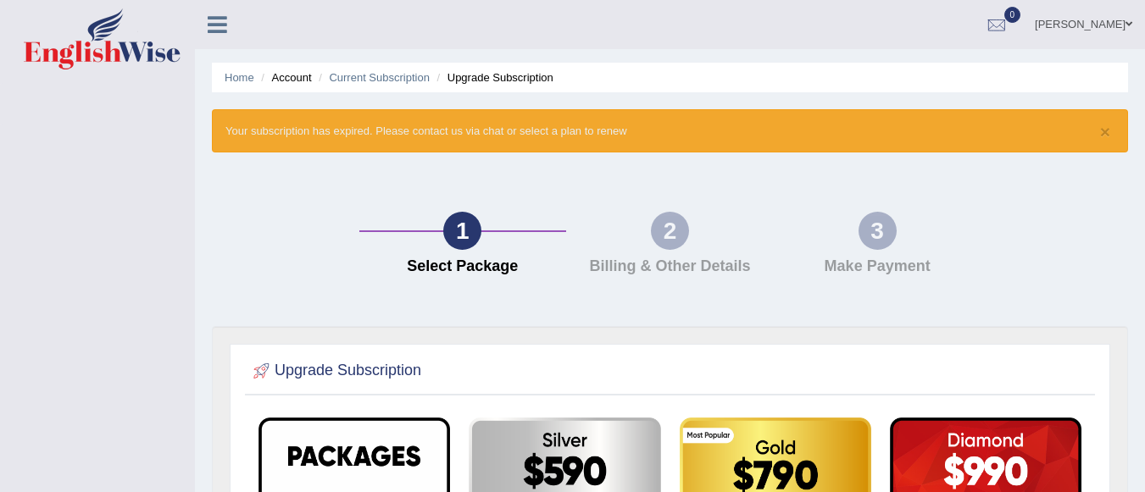
click at [1120, 22] on link "[PERSON_NAME]" at bounding box center [1083, 22] width 123 height 44
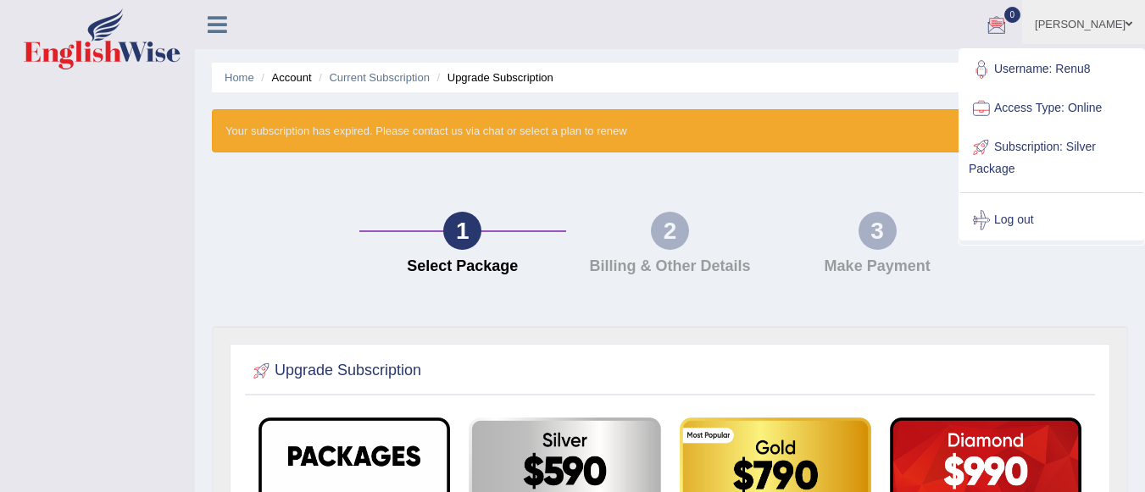
click at [534, 84] on li "Upgrade Subscription" at bounding box center [493, 77] width 120 height 16
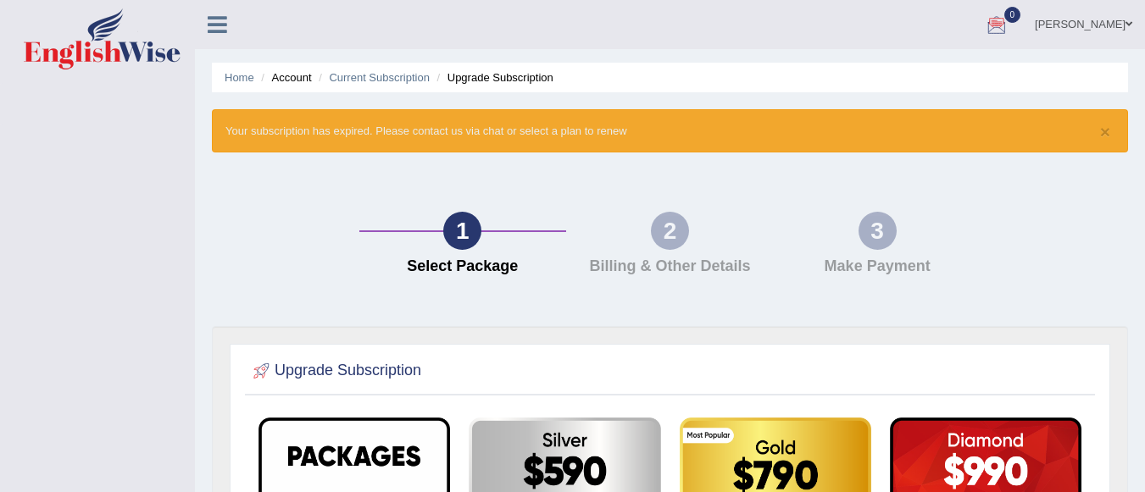
click at [518, 77] on li "Upgrade Subscription" at bounding box center [493, 77] width 120 height 16
click at [394, 80] on link "Current Subscription" at bounding box center [379, 77] width 101 height 13
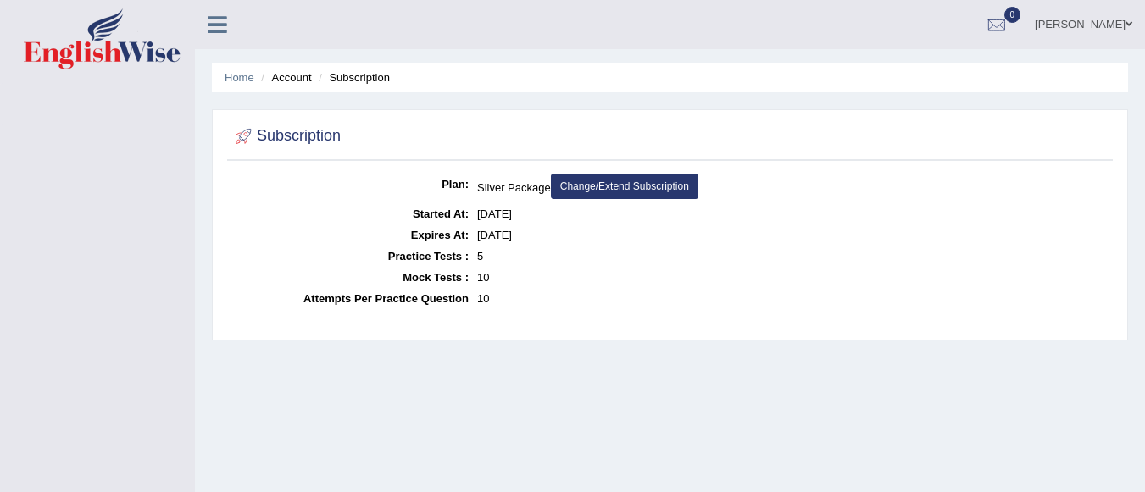
click at [298, 80] on li "Account" at bounding box center [284, 77] width 54 height 16
click at [241, 76] on link "Home" at bounding box center [240, 77] width 30 height 13
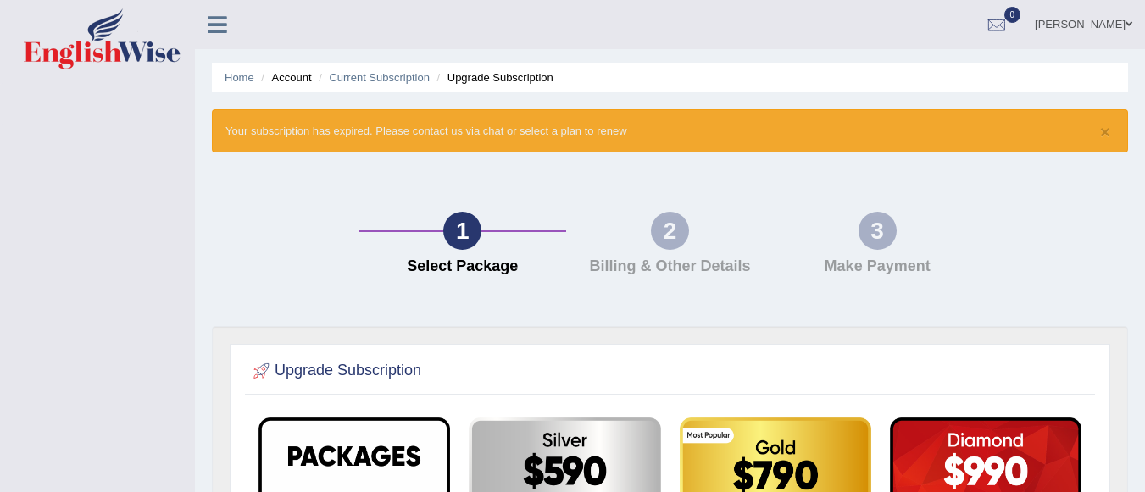
click at [241, 76] on link "Home" at bounding box center [240, 77] width 30 height 13
click at [236, 73] on link "Home" at bounding box center [240, 77] width 30 height 13
drag, startPoint x: 0, startPoint y: 0, endPoint x: 458, endPoint y: 153, distance: 483.1
click at [458, 153] on div "× Your subscription has expired. Please contact us via chat or select a plan to…" at bounding box center [670, 130] width 916 height 43
click at [302, 78] on li "Account" at bounding box center [284, 77] width 54 height 16
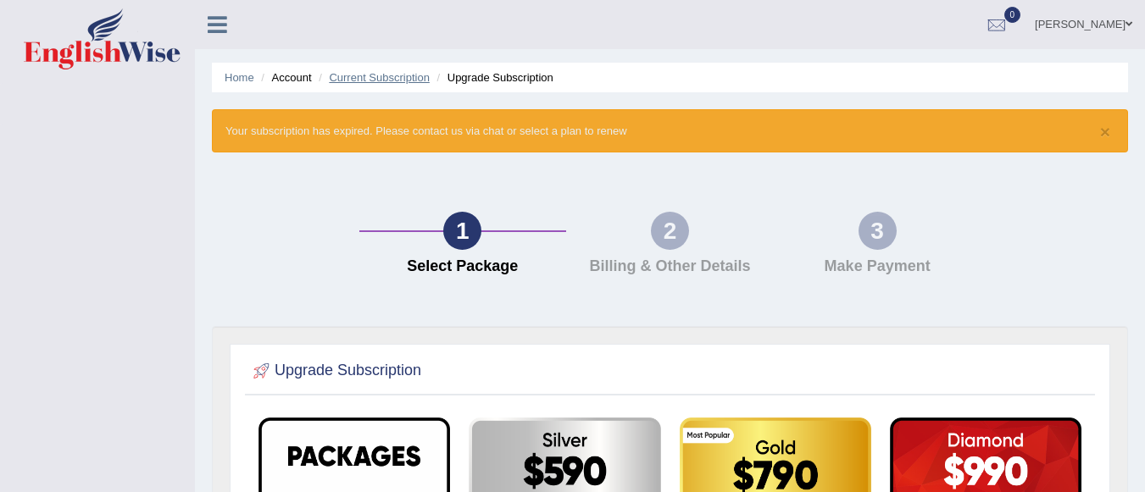
click at [396, 77] on link "Current Subscription" at bounding box center [379, 77] width 101 height 13
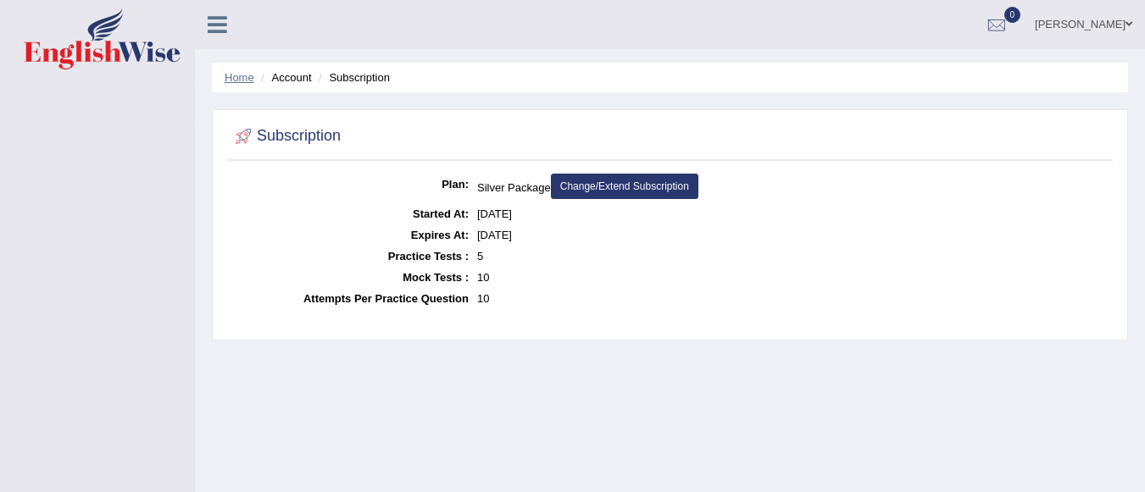
click at [236, 80] on link "Home" at bounding box center [240, 77] width 30 height 13
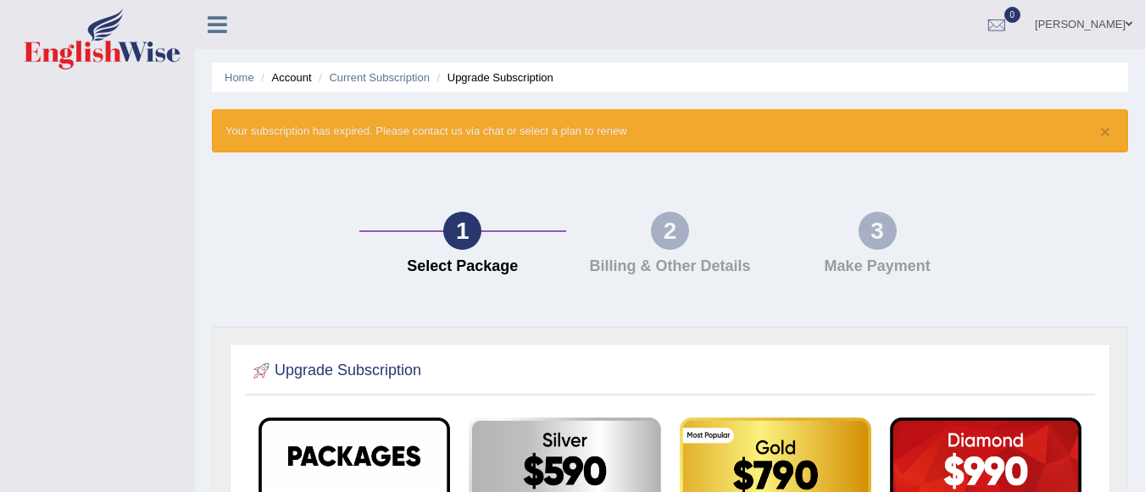
click at [219, 28] on icon at bounding box center [217, 25] width 19 height 22
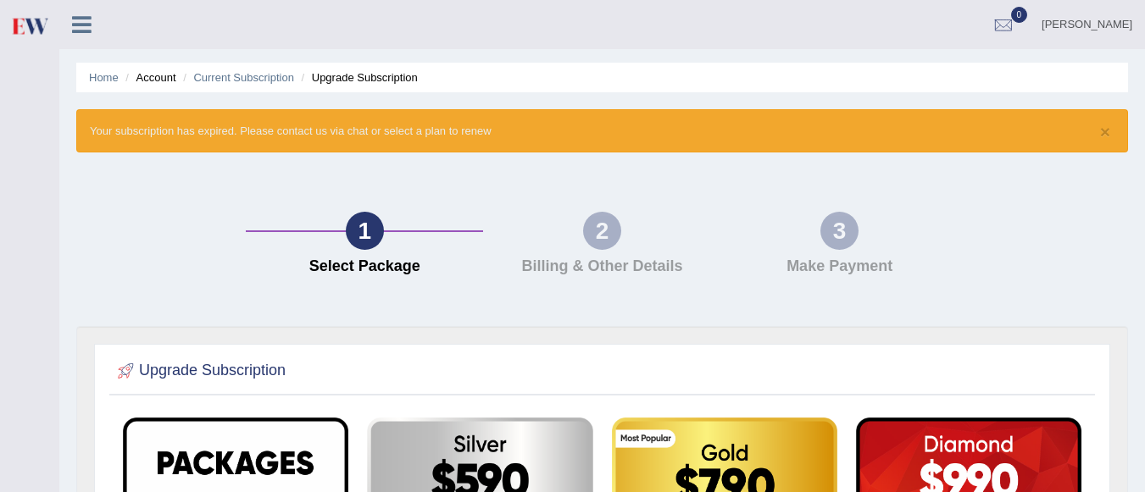
click at [391, 80] on li "Upgrade Subscription" at bounding box center [357, 77] width 120 height 16
click at [346, 75] on li "Upgrade Subscription" at bounding box center [357, 77] width 120 height 16
click at [1016, 15] on div at bounding box center [1002, 25] width 25 height 25
click at [1131, 17] on link "[PERSON_NAME]" at bounding box center [1087, 22] width 116 height 44
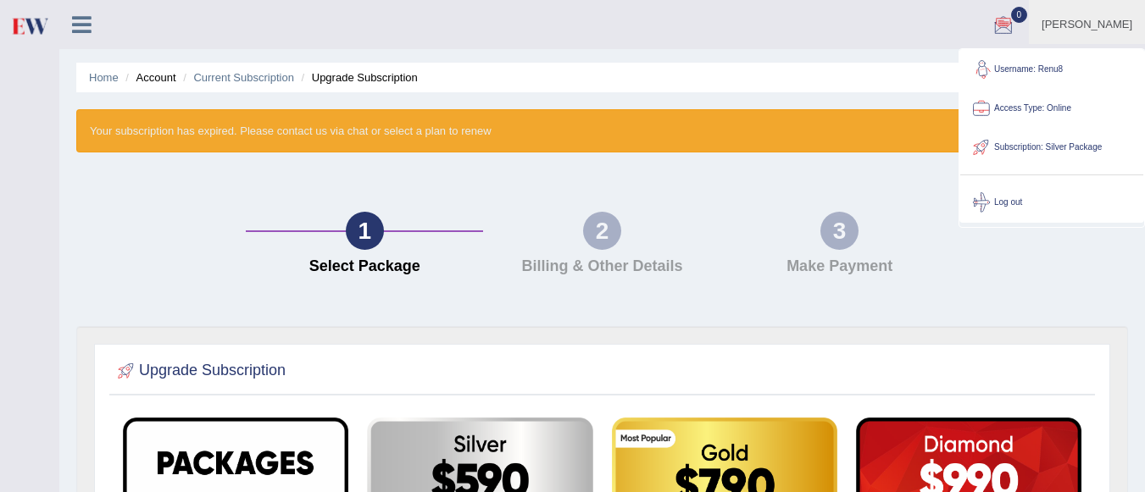
click at [1053, 68] on link "Username: Renu8" at bounding box center [1051, 69] width 183 height 39
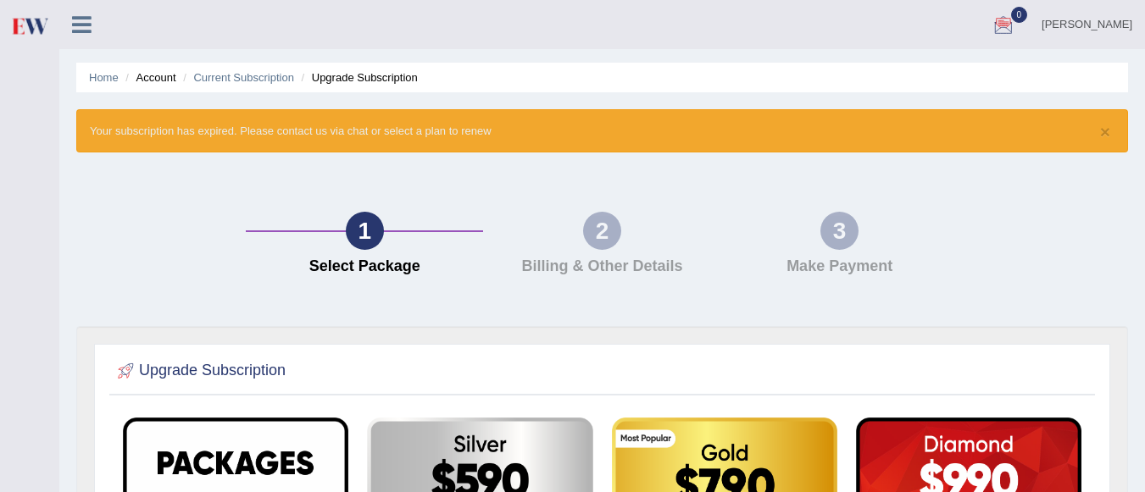
click at [1122, 25] on link "[PERSON_NAME]" at bounding box center [1087, 22] width 116 height 44
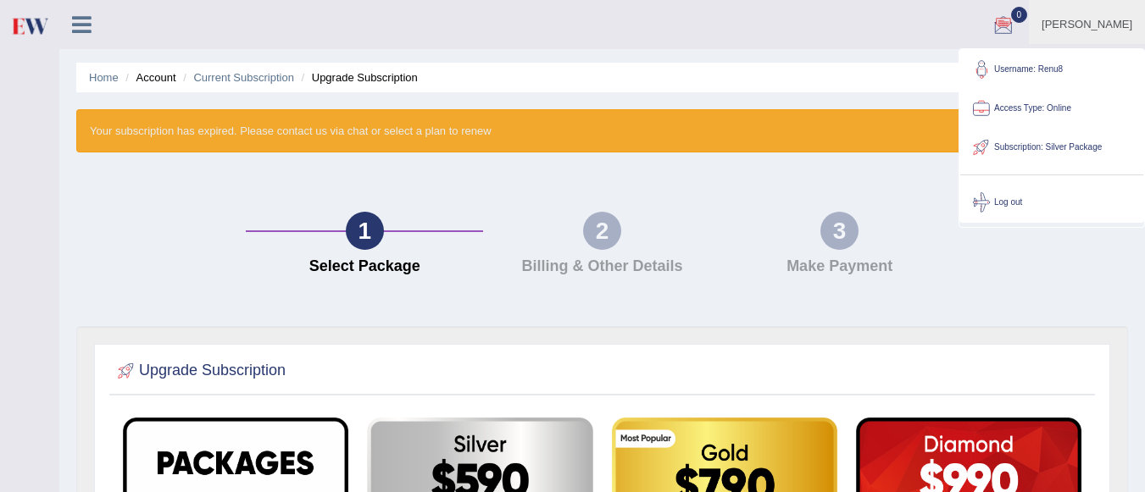
click at [1075, 147] on link "Subscription: Silver Package" at bounding box center [1051, 147] width 183 height 39
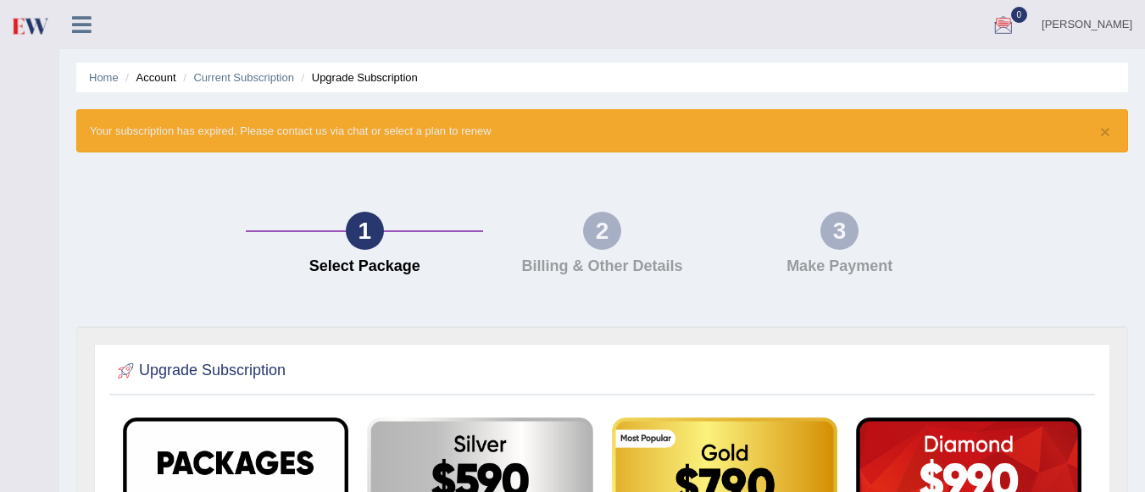
click at [386, 80] on li "Upgrade Subscription" at bounding box center [357, 77] width 120 height 16
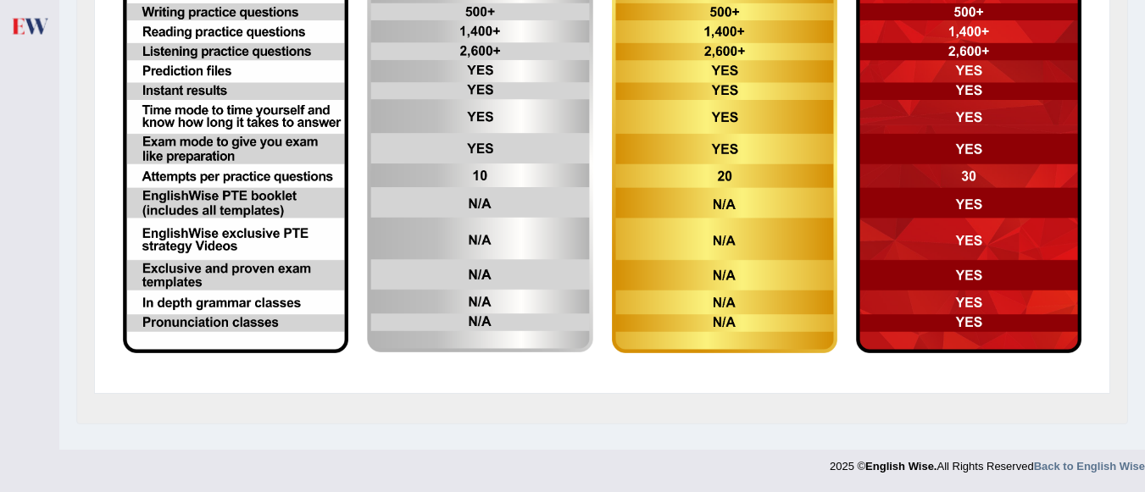
scroll to position [141, 0]
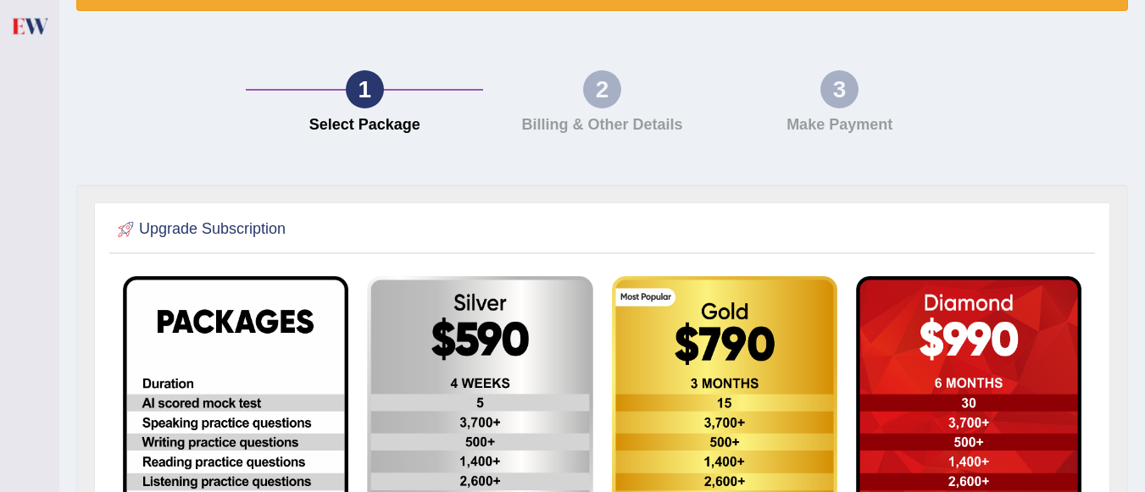
click at [818, 123] on h4 "Make Payment" at bounding box center [840, 125] width 220 height 17
click at [594, 110] on div "2 Billing & Other Details" at bounding box center [601, 106] width 237 height 72
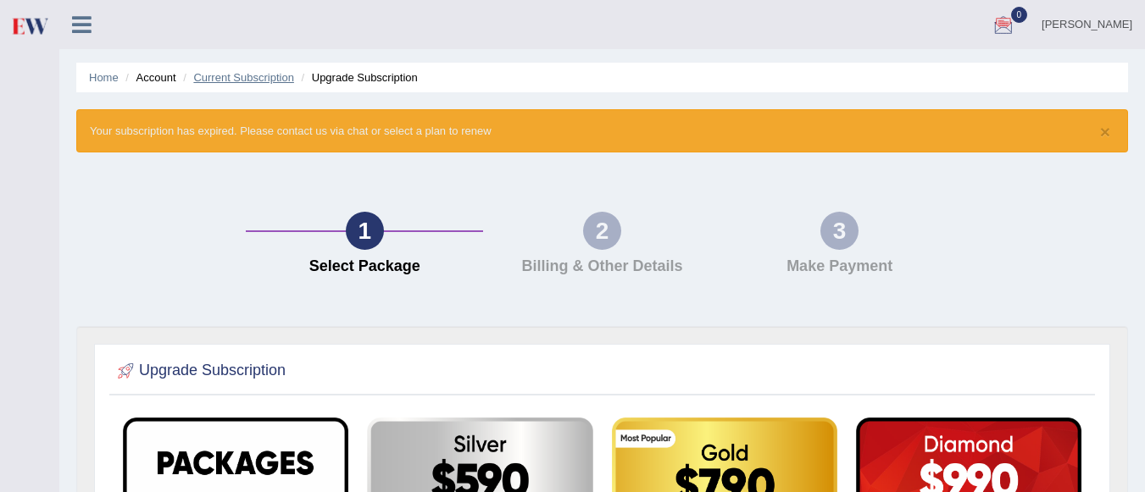
click at [248, 80] on link "Current Subscription" at bounding box center [243, 77] width 101 height 13
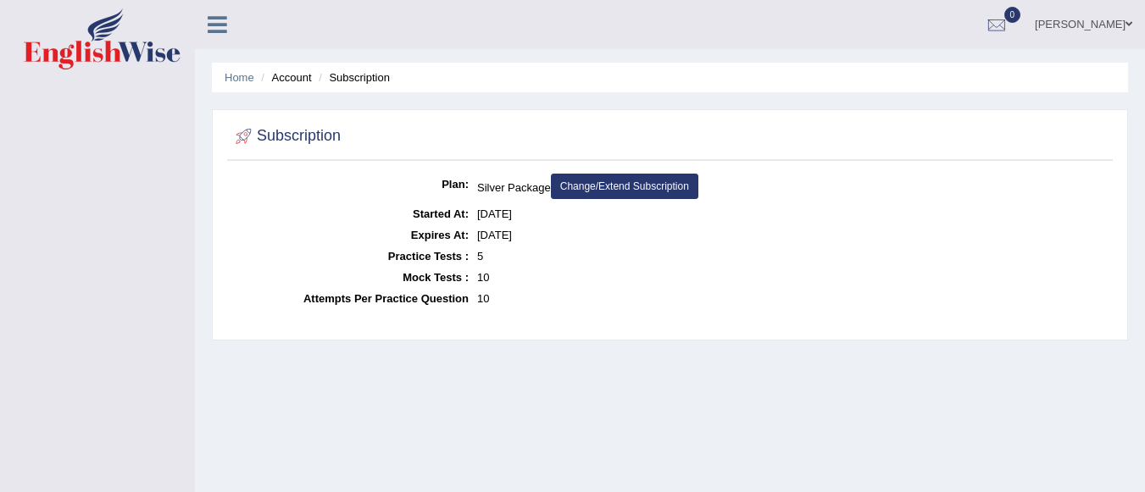
click at [608, 188] on link "Change/Extend Subscription" at bounding box center [624, 186] width 147 height 25
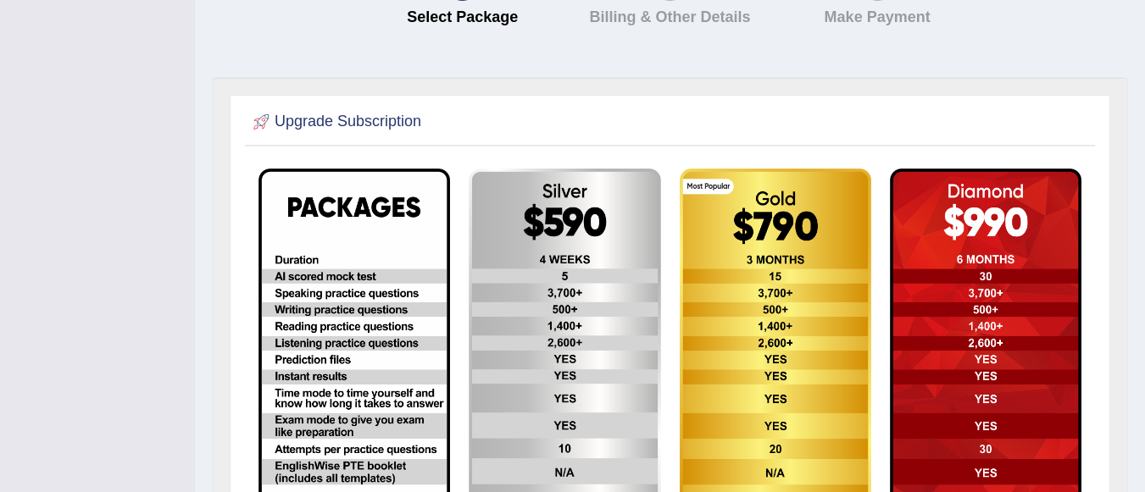
scroll to position [407, 0]
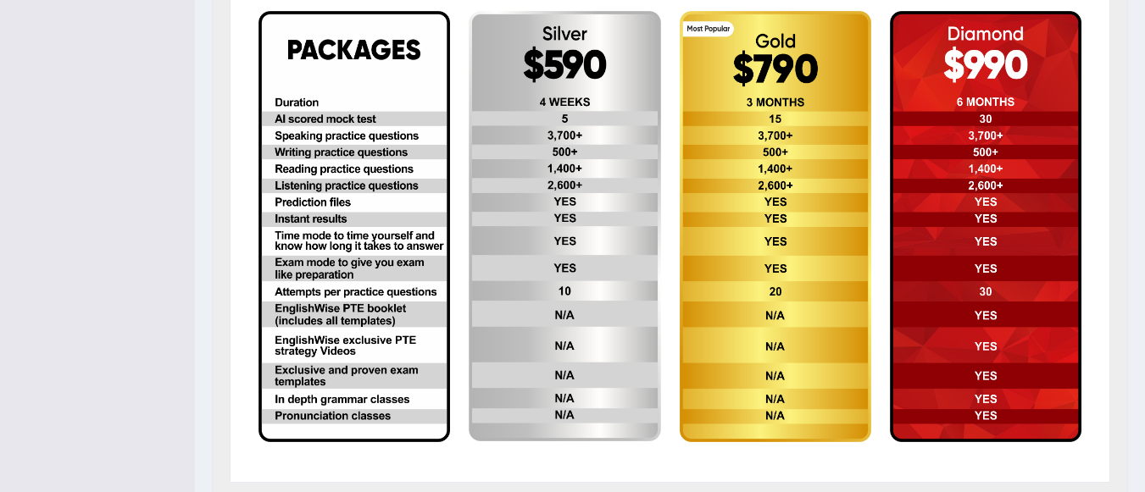
click at [356, 293] on img at bounding box center [353, 226] width 191 height 431
click at [372, 97] on img at bounding box center [353, 226] width 191 height 431
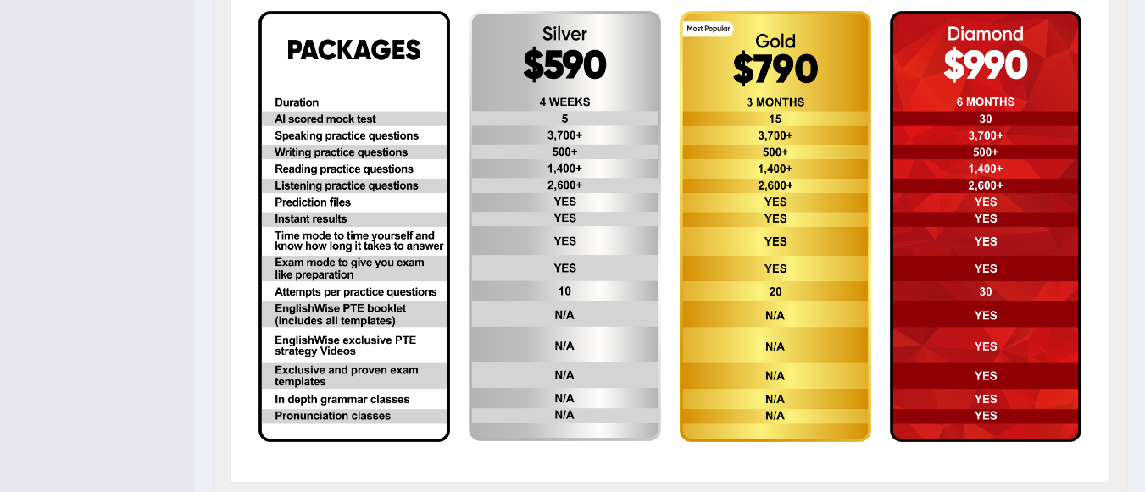
click at [624, 200] on img at bounding box center [564, 226] width 191 height 430
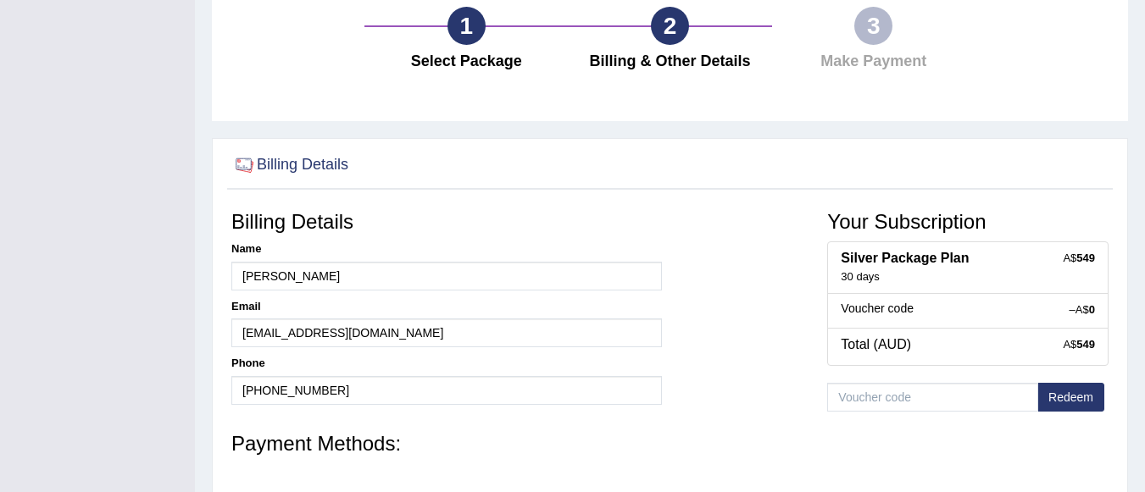
scroll to position [397, 0]
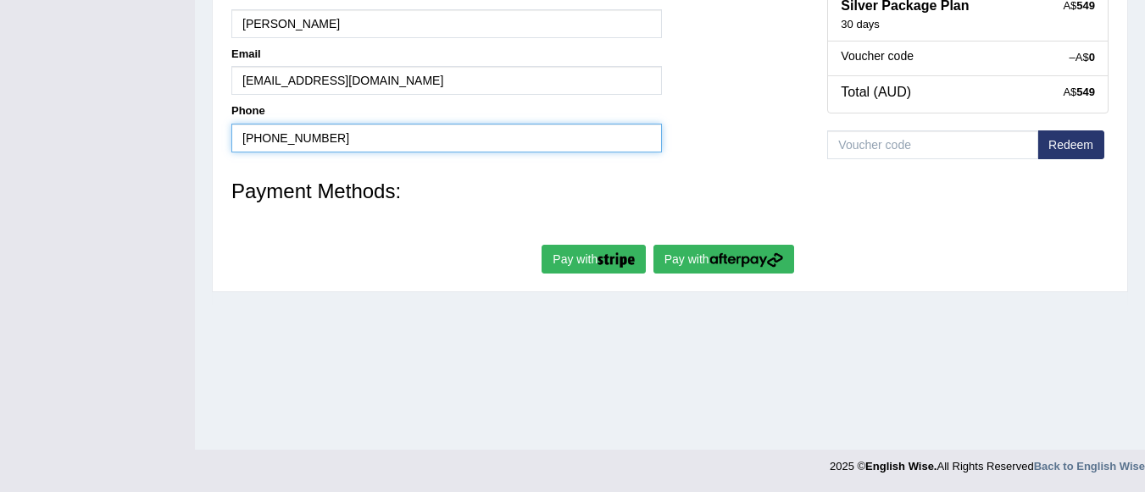
click at [330, 129] on input "[PHONE_NUMBER]" at bounding box center [446, 138] width 430 height 29
type input "+"
type input "o451729428"
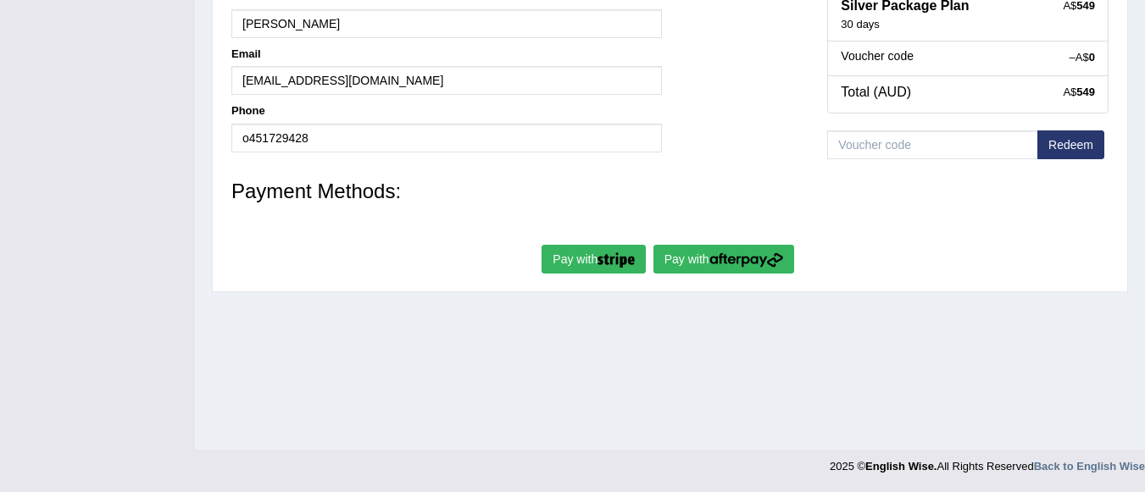
click at [1069, 142] on button "Redeem" at bounding box center [1070, 144] width 67 height 29
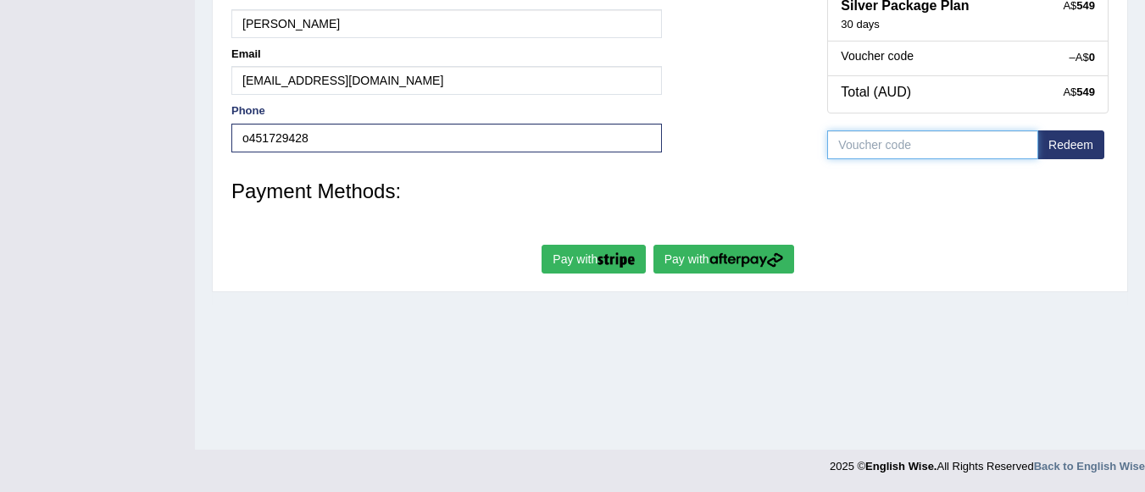
click at [984, 151] on input "text" at bounding box center [932, 144] width 211 height 29
click at [735, 265] on img "submit" at bounding box center [746, 259] width 74 height 15
type input "[PERSON_NAME]"
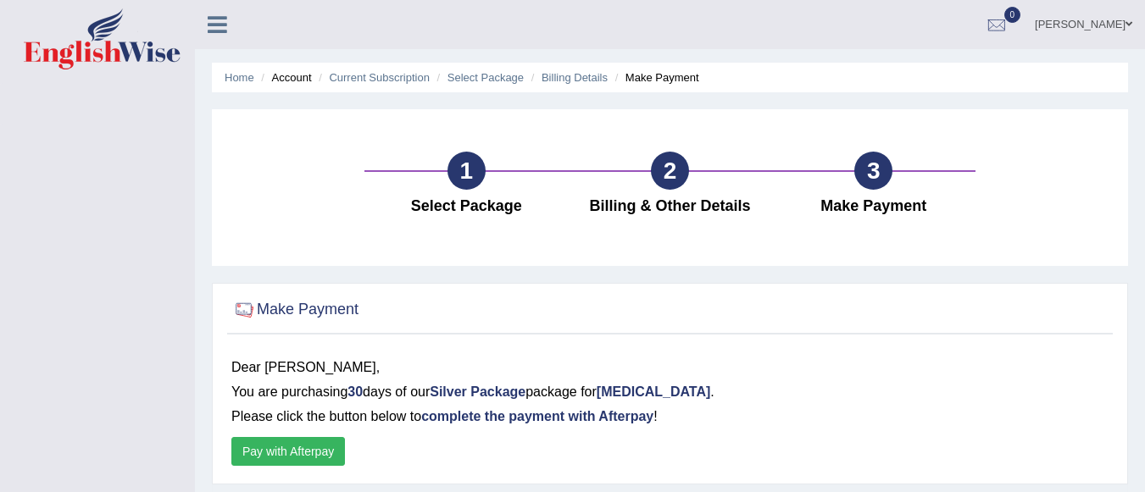
click at [683, 81] on li "Make Payment" at bounding box center [655, 77] width 88 height 16
click at [662, 80] on li "Make Payment" at bounding box center [655, 77] width 88 height 16
click at [402, 75] on link "Current Subscription" at bounding box center [379, 77] width 101 height 13
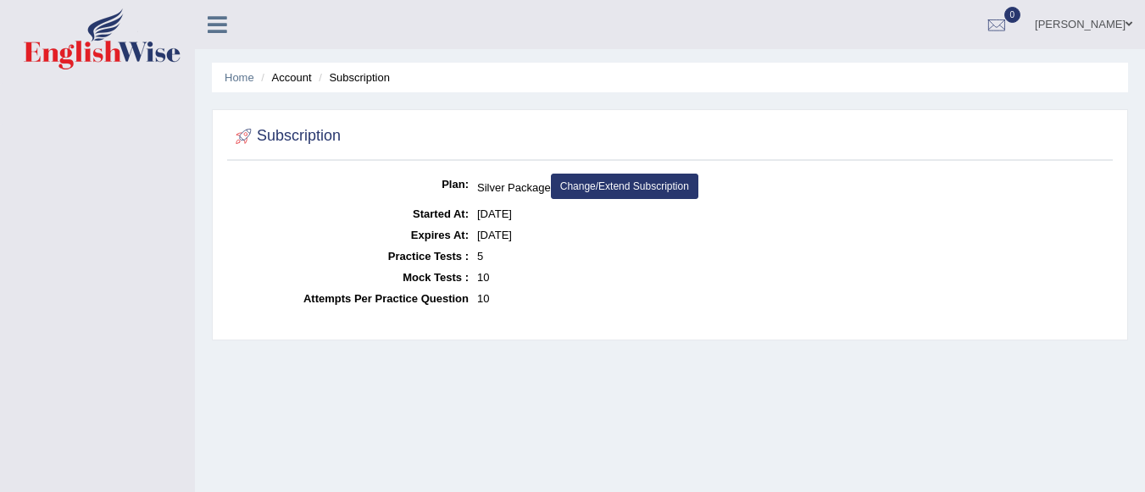
click at [291, 80] on li "Account" at bounding box center [284, 77] width 54 height 16
drag, startPoint x: 291, startPoint y: 80, endPoint x: 240, endPoint y: 77, distance: 51.8
click at [240, 77] on link "Home" at bounding box center [240, 77] width 30 height 13
